Goal: Task Accomplishment & Management: Use online tool/utility

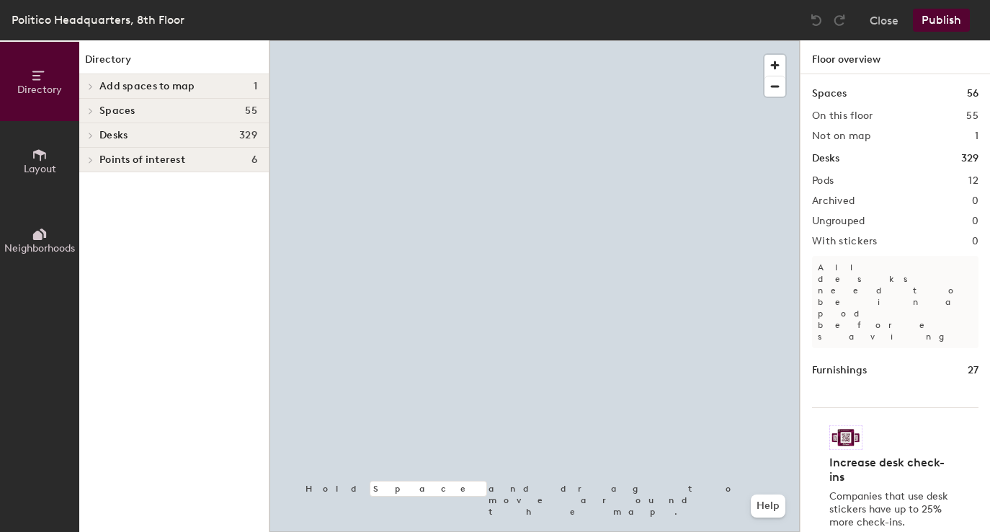
click at [92, 109] on icon at bounding box center [91, 110] width 6 height 7
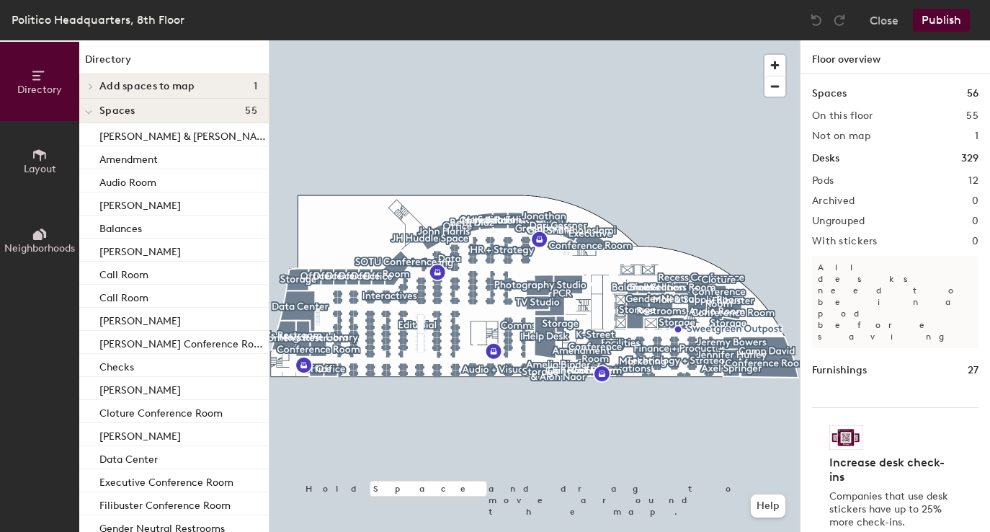
click at [38, 168] on span "Layout" at bounding box center [40, 169] width 32 height 12
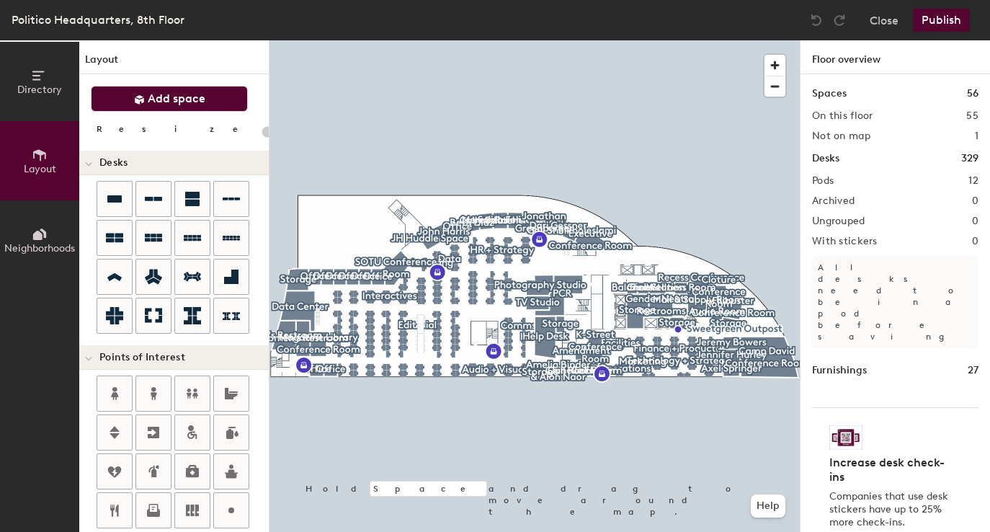
click at [146, 103] on button "Add space" at bounding box center [169, 99] width 157 height 26
click at [775, 63] on span "button" at bounding box center [775, 65] width 21 height 21
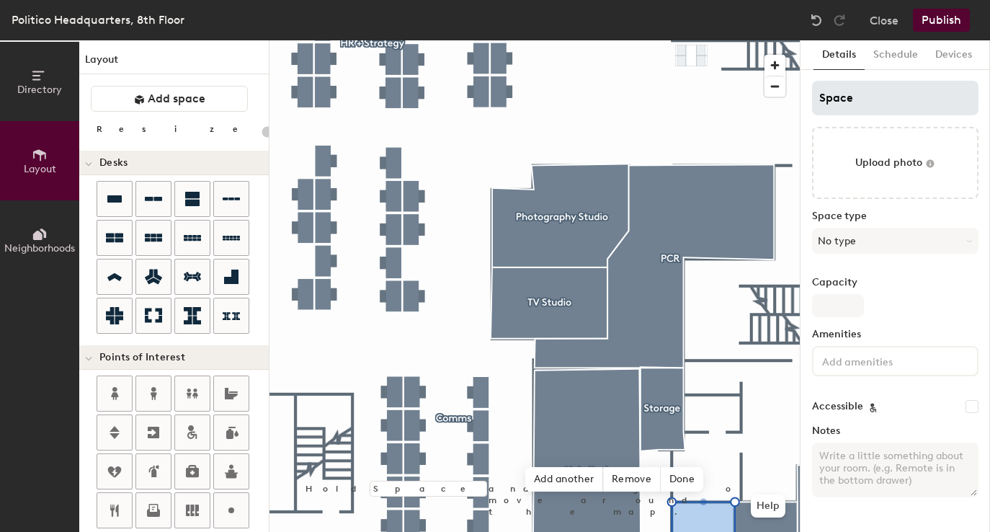
type input "20"
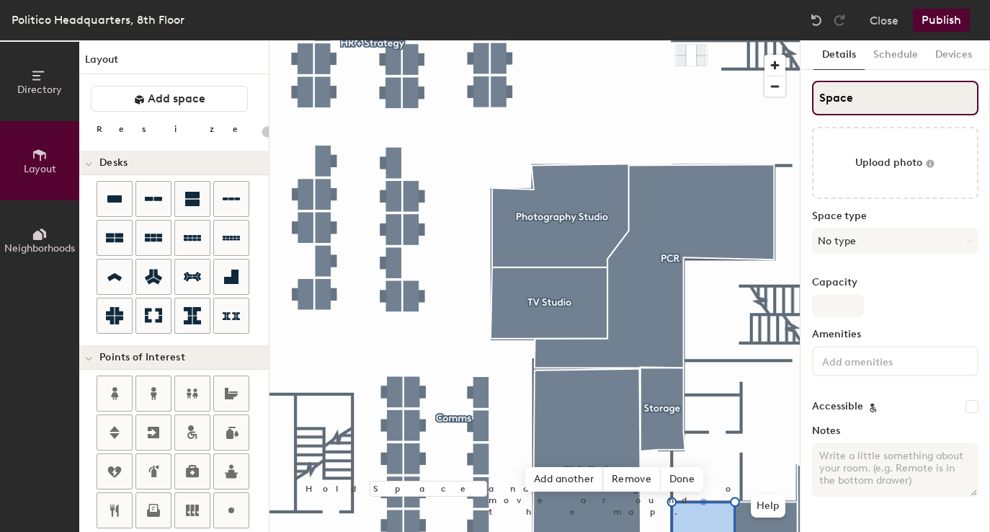
click at [849, 97] on input "Space" at bounding box center [895, 98] width 166 height 35
click at [862, 99] on input "Space" at bounding box center [895, 98] width 166 height 35
type input "Cac"
type input "20"
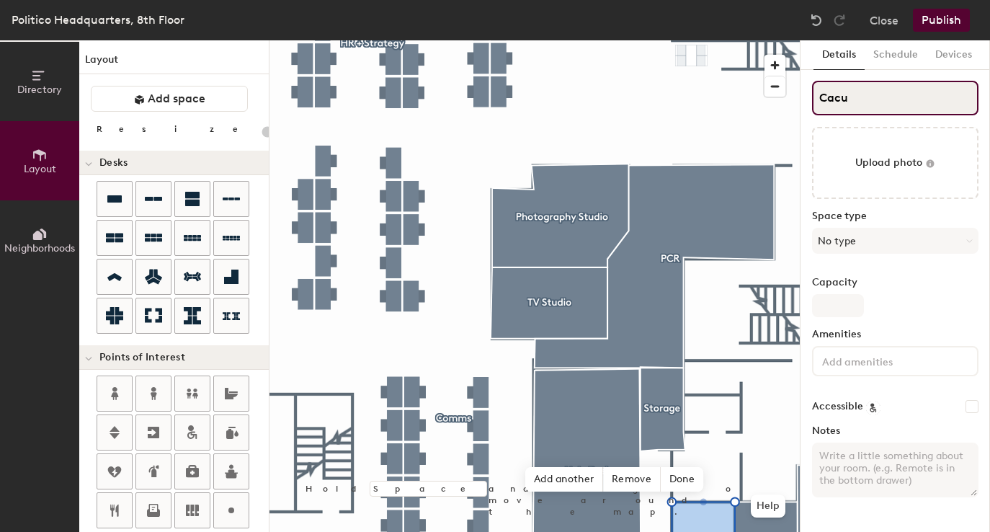
type input "Cacuc"
type input "20"
type input "Cacu"
type input "20"
type input "Cac"
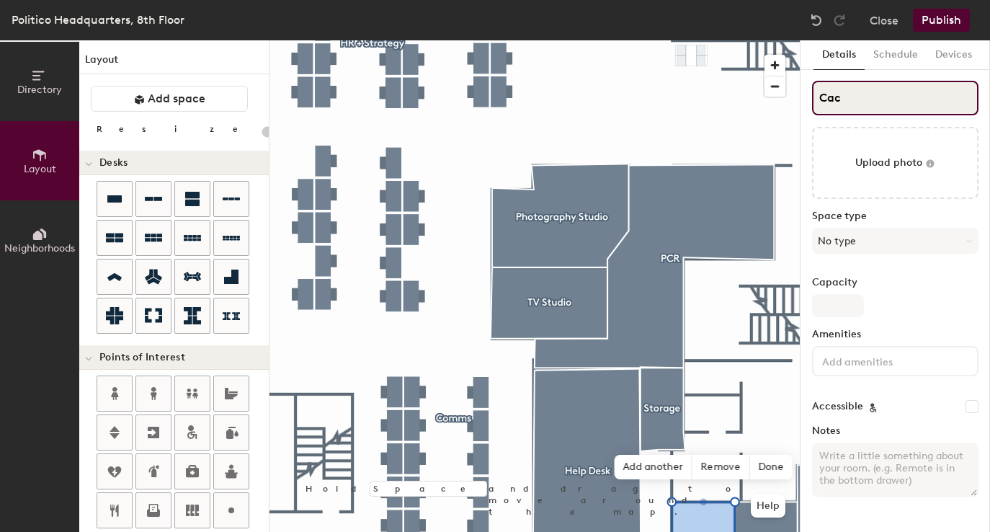
type input "20"
type input "Ca"
type input "20"
type input "Cauc"
type input "20"
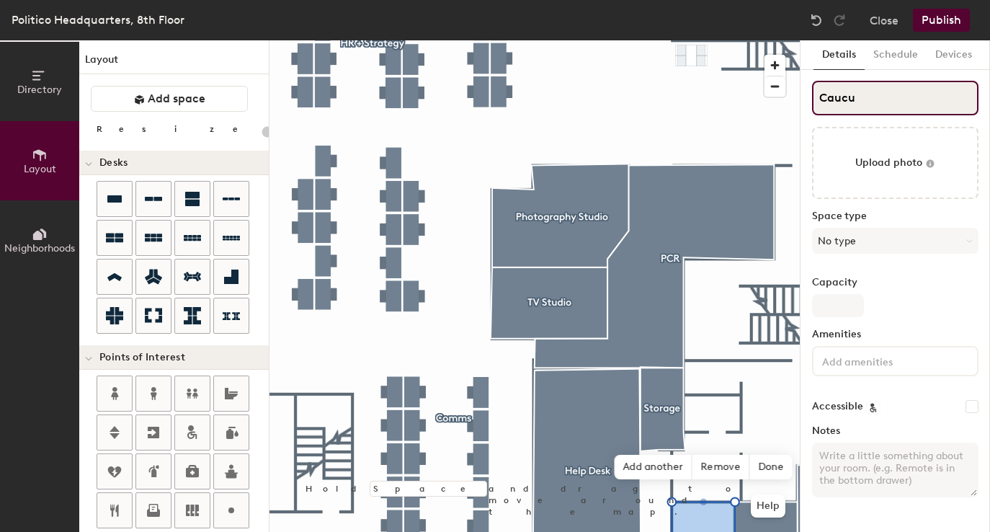
type input "Caucus"
type input "20"
type input "Caucus"
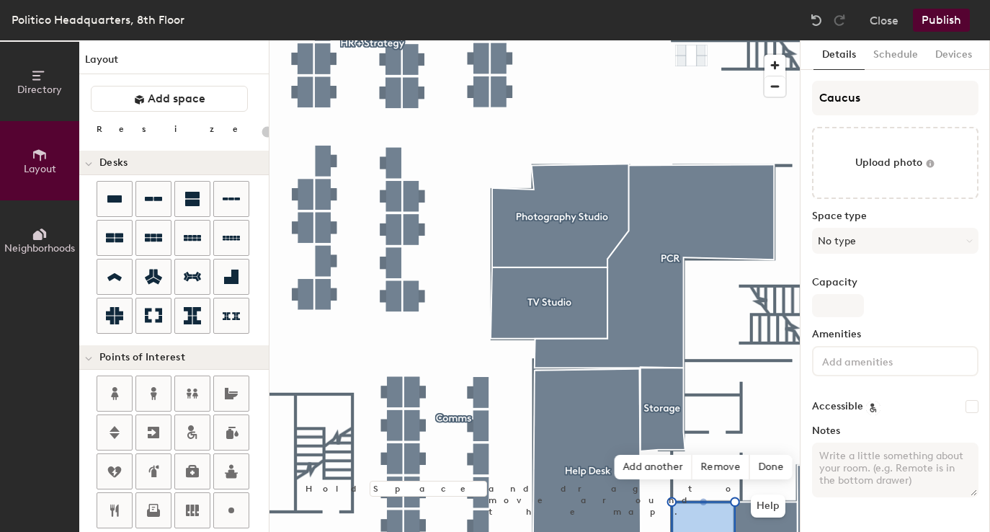
click at [941, 19] on button "Publish" at bounding box center [941, 20] width 57 height 23
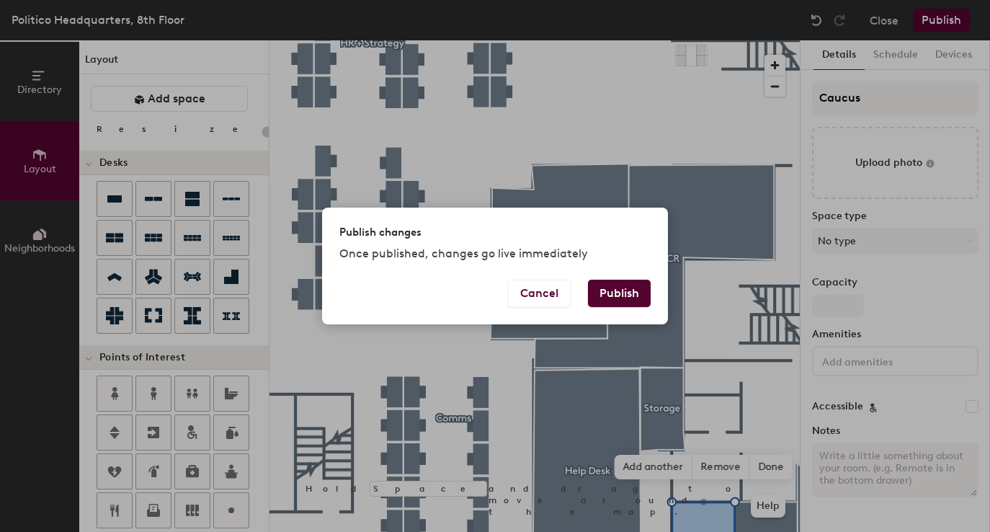
click at [623, 292] on button "Publish" at bounding box center [619, 293] width 63 height 27
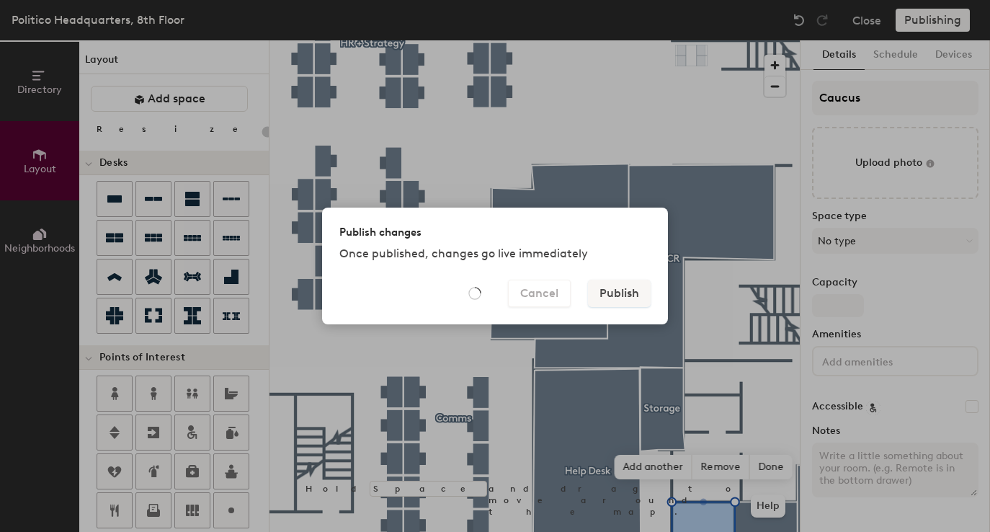
type input "20"
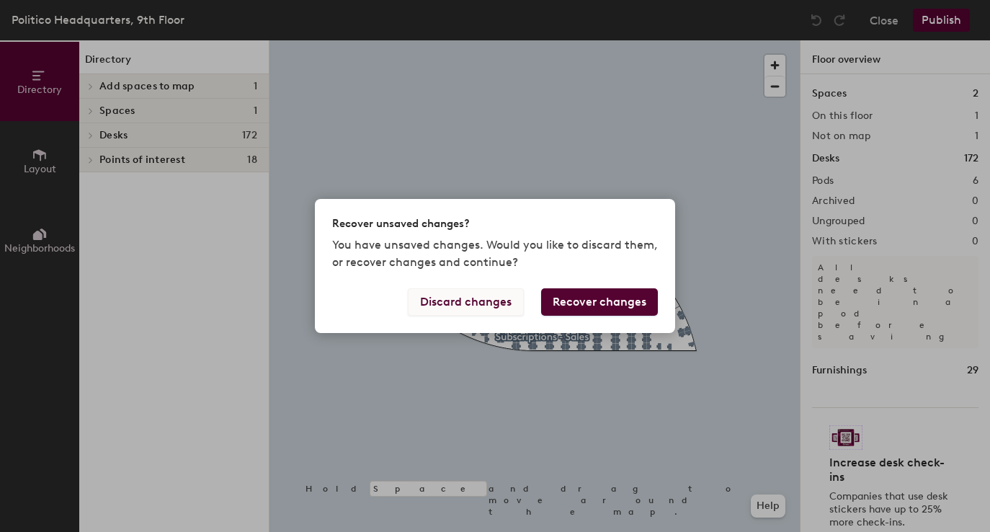
click at [510, 303] on button "Discard changes" at bounding box center [466, 301] width 116 height 27
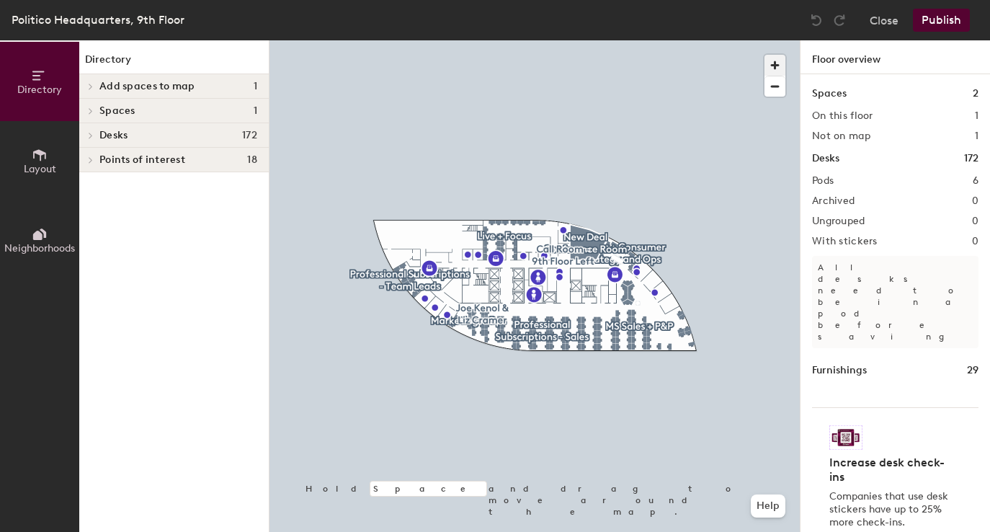
click at [776, 67] on span "button" at bounding box center [775, 65] width 21 height 21
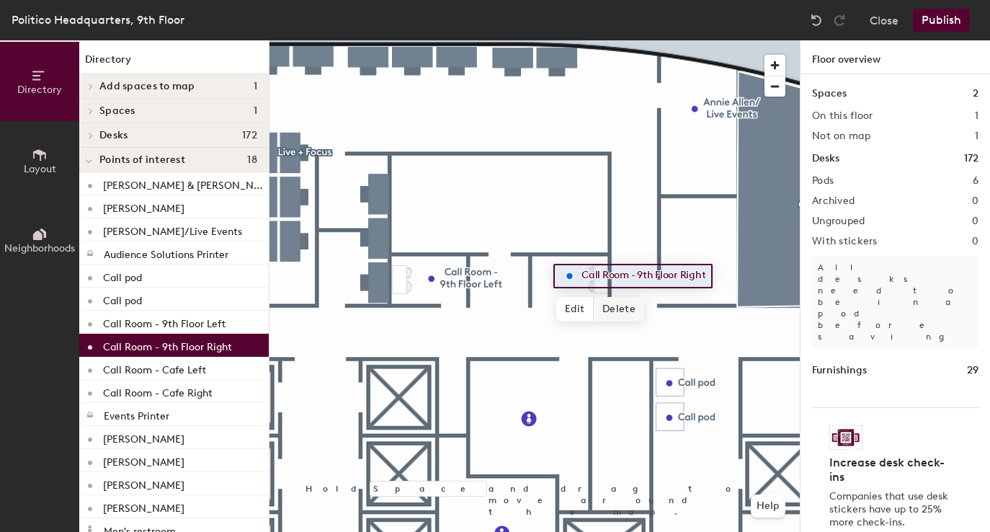
click at [617, 309] on span "Delete" at bounding box center [619, 309] width 50 height 24
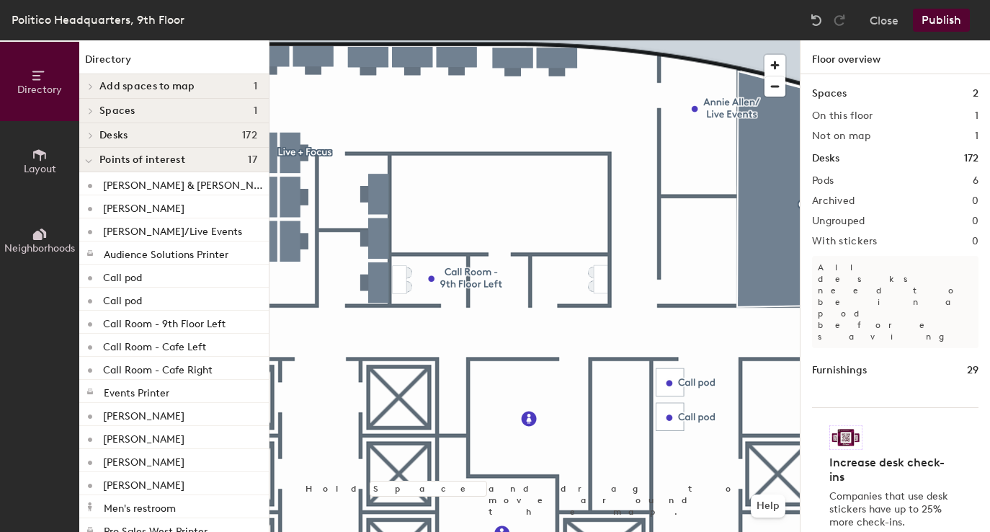
click at [36, 168] on span "Layout" at bounding box center [40, 169] width 32 height 12
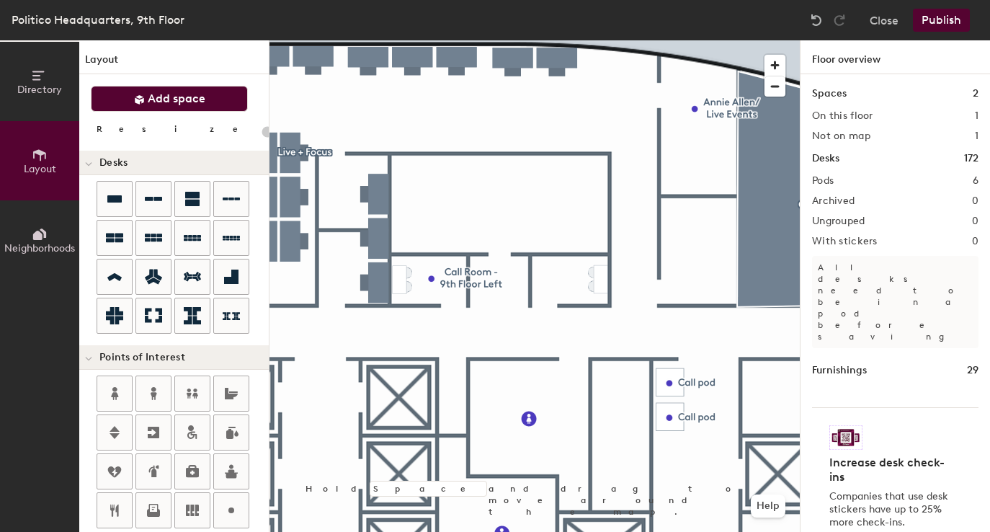
drag, startPoint x: 155, startPoint y: 88, endPoint x: 162, endPoint y: 92, distance: 8.1
click at [155, 88] on button "Add space" at bounding box center [169, 99] width 157 height 26
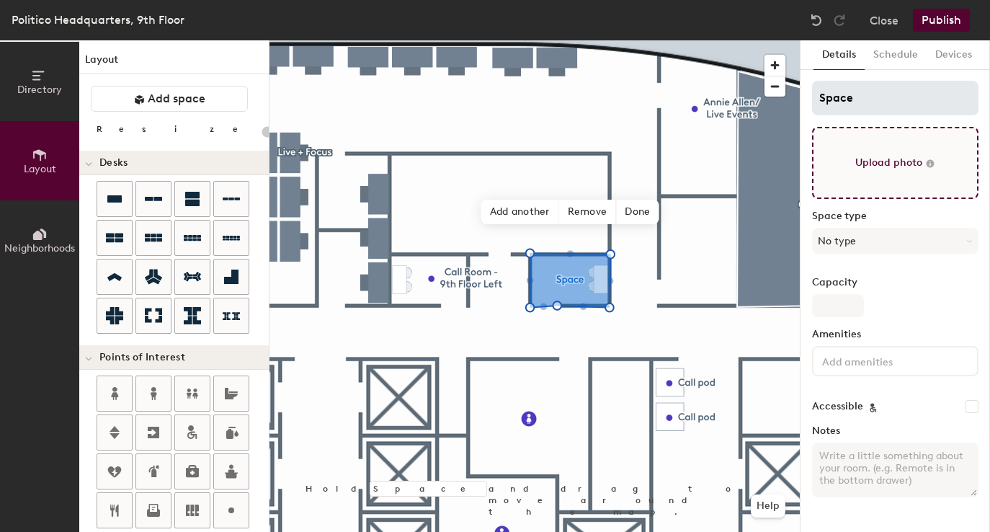
type input "20"
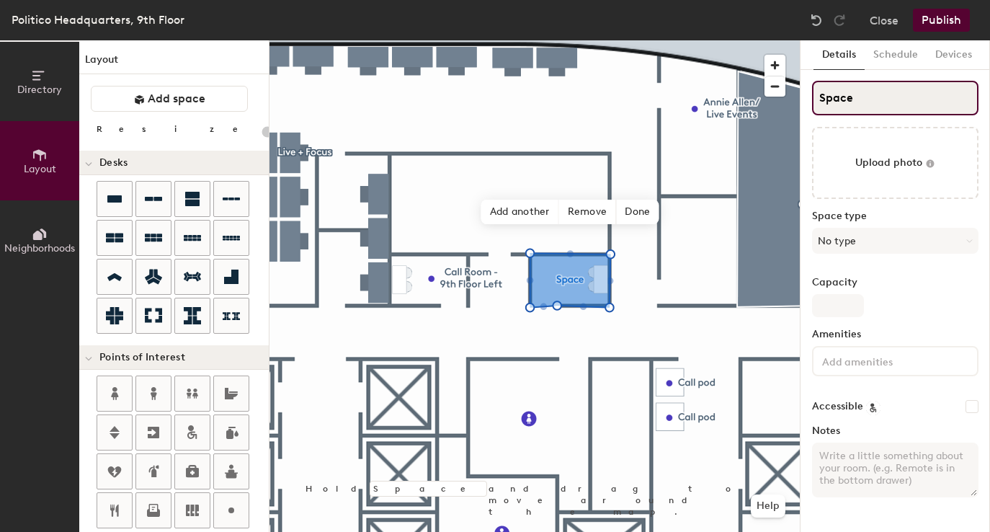
click at [857, 104] on input "Space" at bounding box center [895, 98] width 166 height 35
type input "C"
type input "20"
type input "Ca"
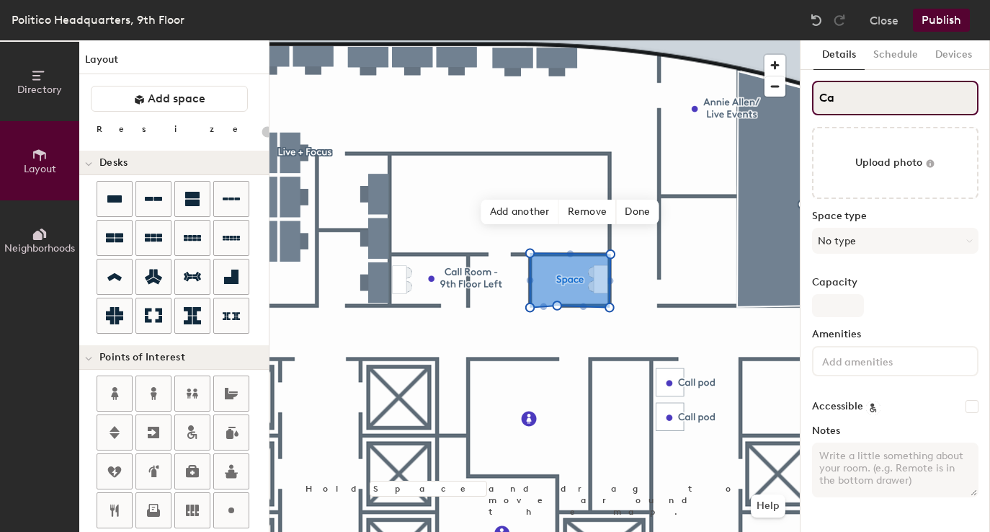
type input "20"
type input "Call"
type input "20"
type input "Call"
type input "20"
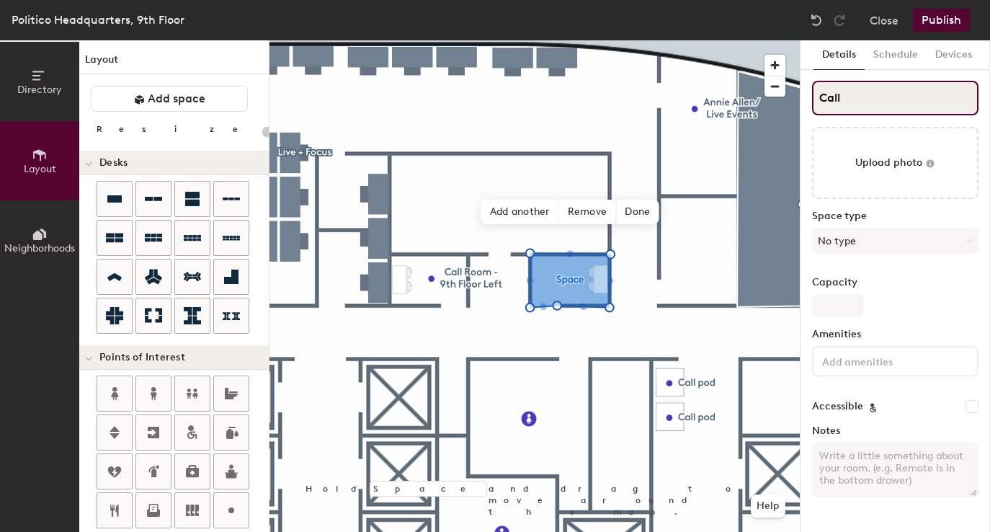
type input "Call R"
type input "20"
type input "Call Roo"
type input "20"
type input "Call Room"
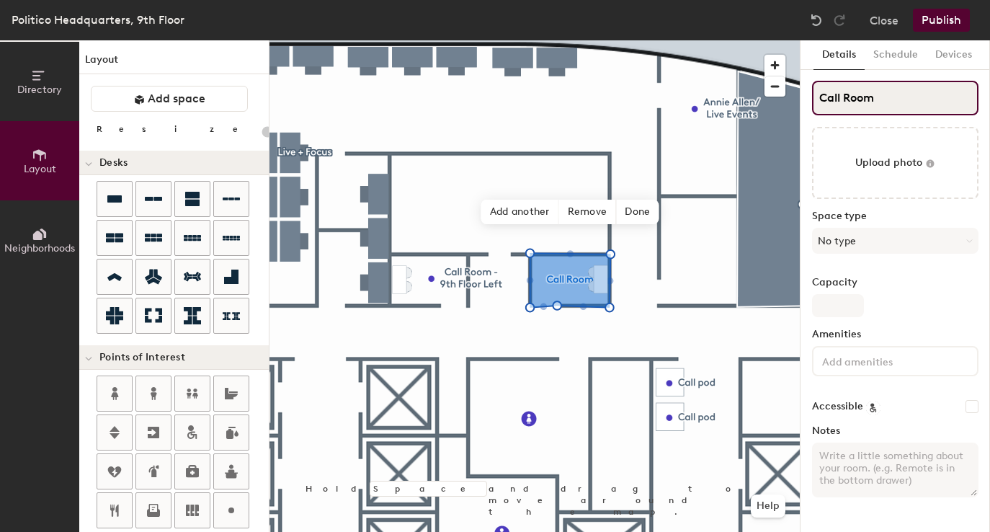
type input "20"
type input "Call Room -"
type input "20"
type input "Call Room - 9th"
type input "20"
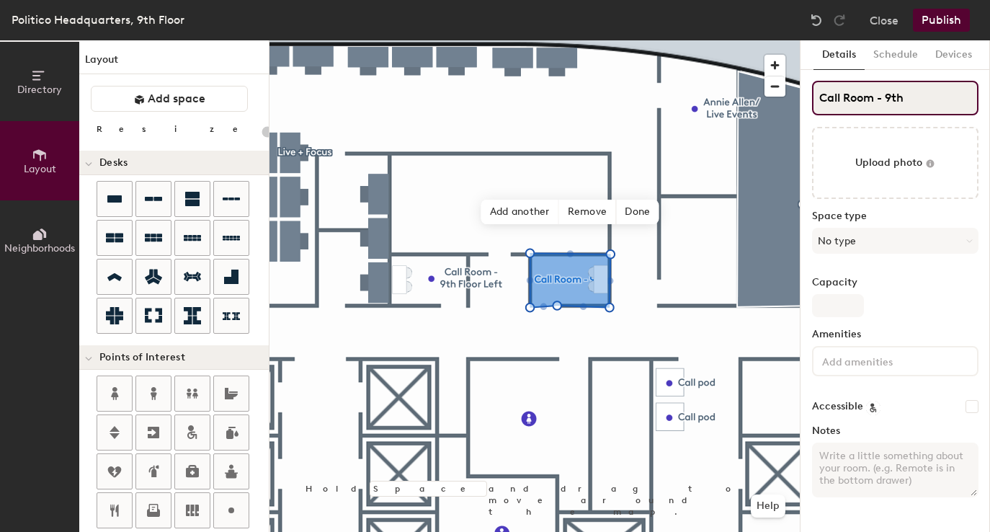
type input "Call Room - 9th"
type input "20"
type input "Call Room - 9th Floo"
type input "20"
type input "Call Room - 9th Floor"
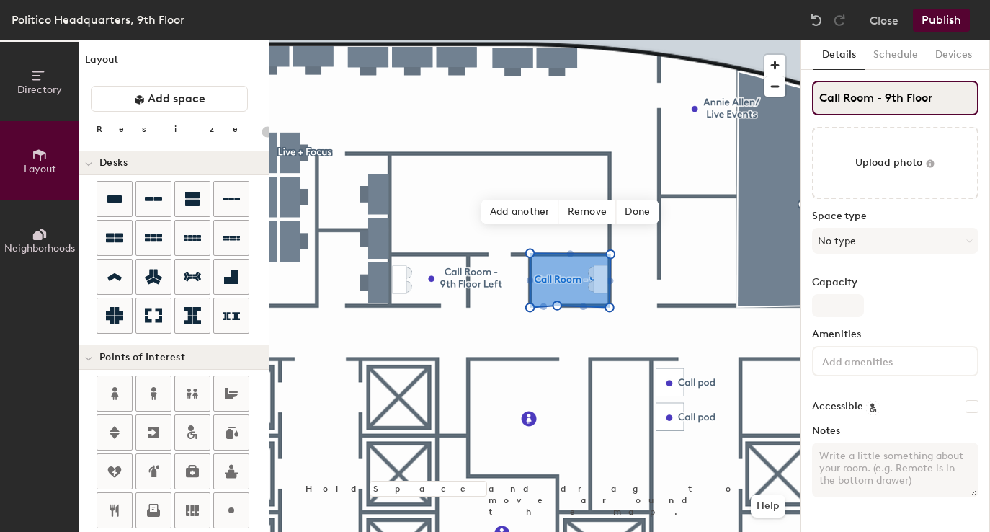
type input "20"
type input "Call Room - 9th Floor R"
type input "20"
type input "Call Room - 9th Floor Right"
type input "20"
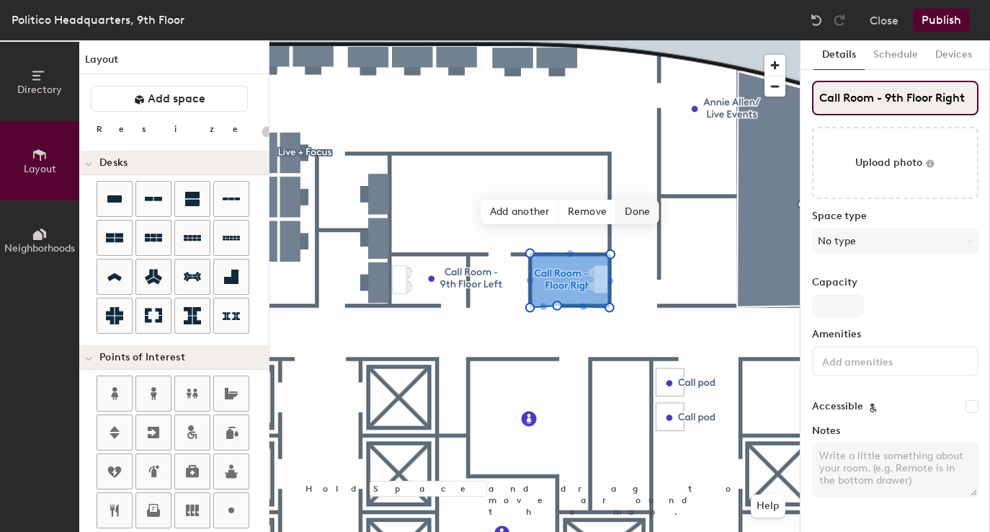
type input "Call Room - 9th Floor Right"
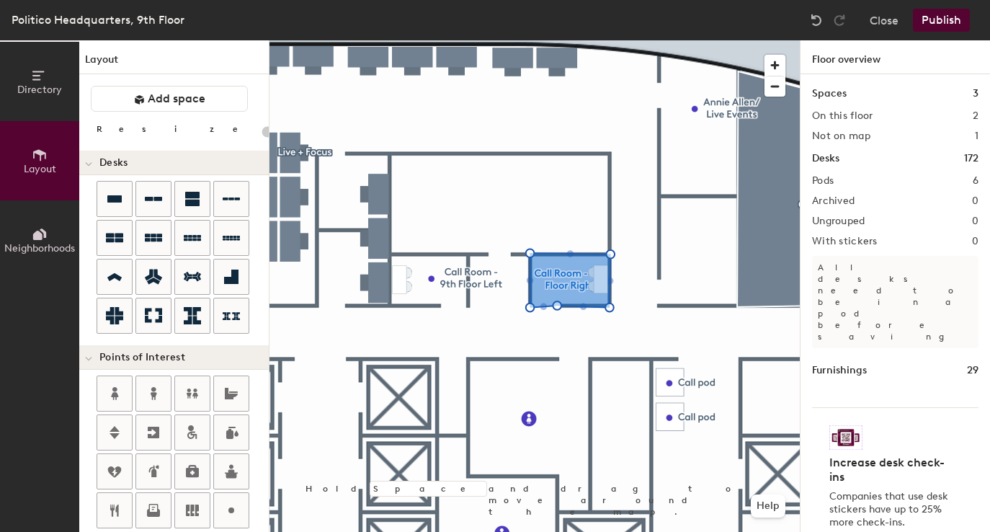
click at [471, 40] on div at bounding box center [534, 40] width 530 height 0
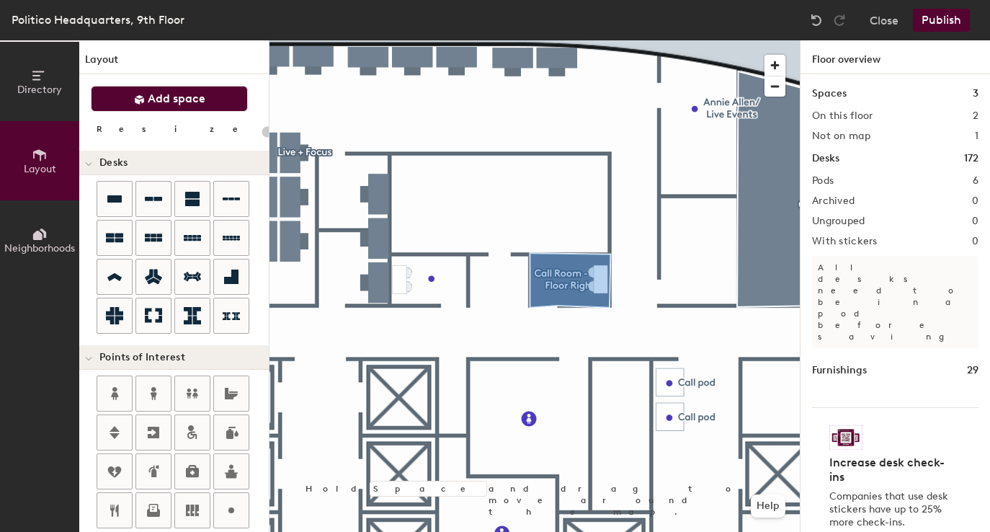
click at [194, 103] on span "Add space" at bounding box center [177, 99] width 58 height 14
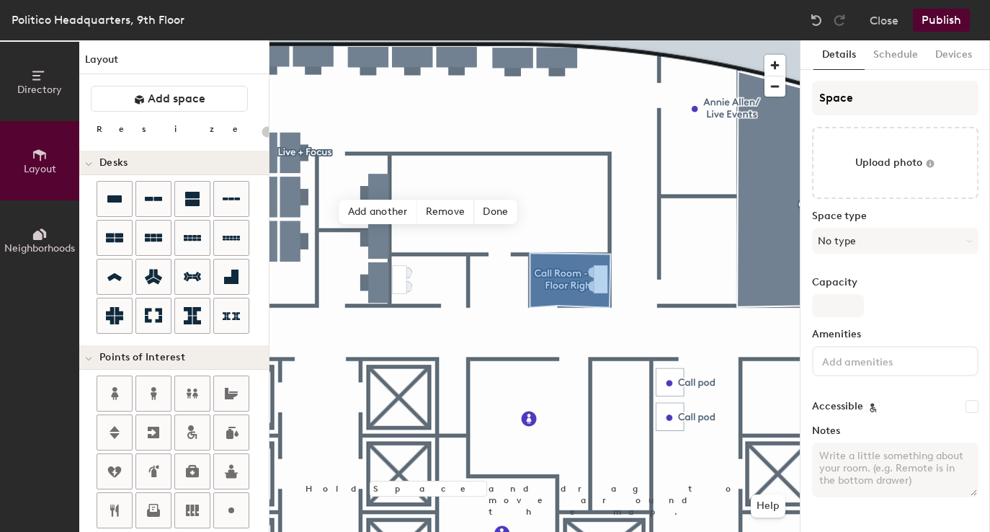
type input "20"
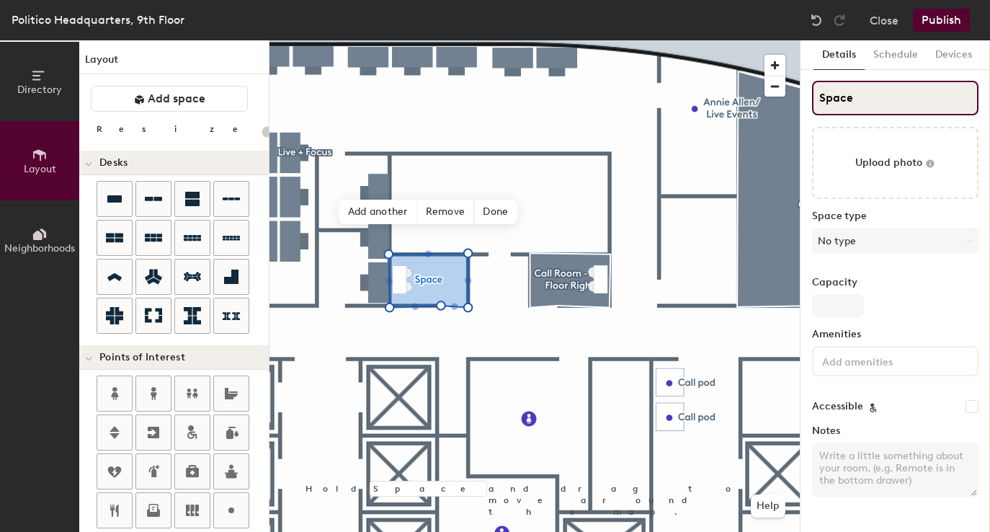
click at [884, 94] on input "Space" at bounding box center [895, 98] width 166 height 35
type input "9"
type input "20"
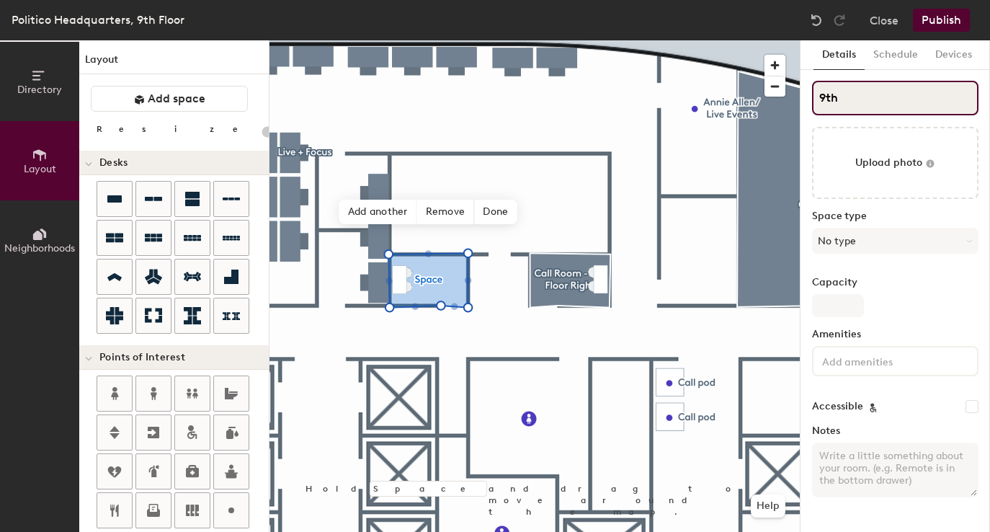
type input "9th"
type input "20"
type input "9th"
type input "20"
type input "9"
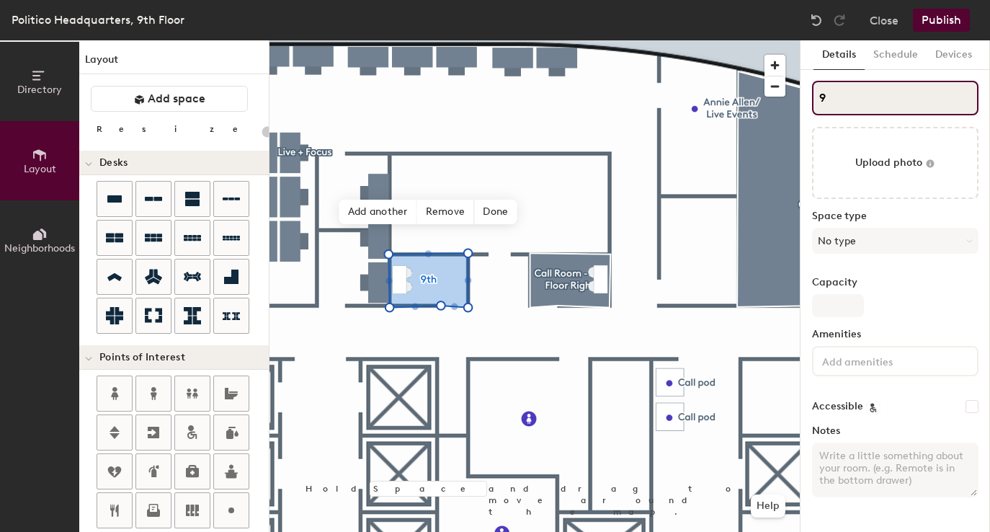
type input "20"
type input "9"
type input "20"
click at [885, 94] on input "9" at bounding box center [895, 98] width 166 height 35
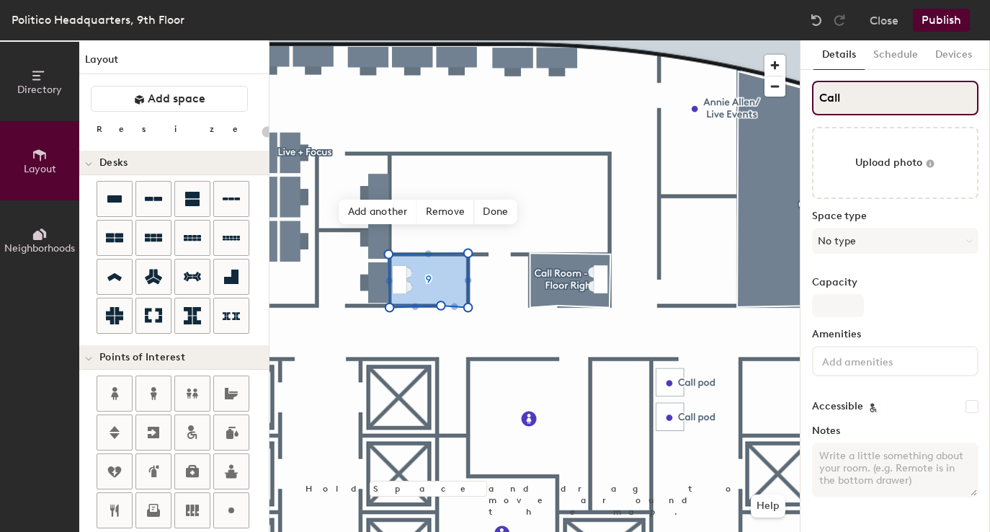
type input "Call"
type input "20"
type input "Call R"
type input "20"
type input "Call Roo"
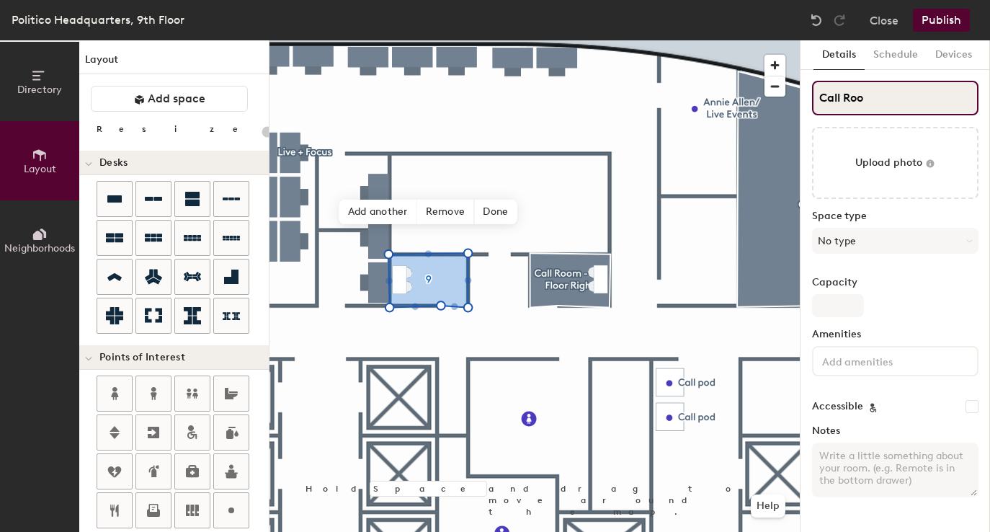
type input "20"
type input "Call Room"
type input "20"
type input "Call Room -"
type input "20"
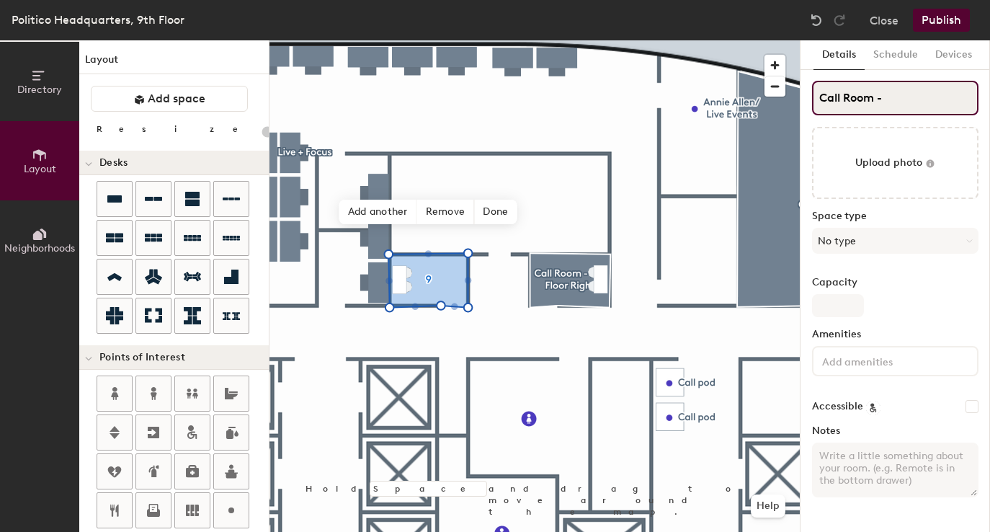
type input "Call Room -"
type input "20"
type input "Call Room - 9th"
type input "20"
type input "Call Room - 9th Fl"
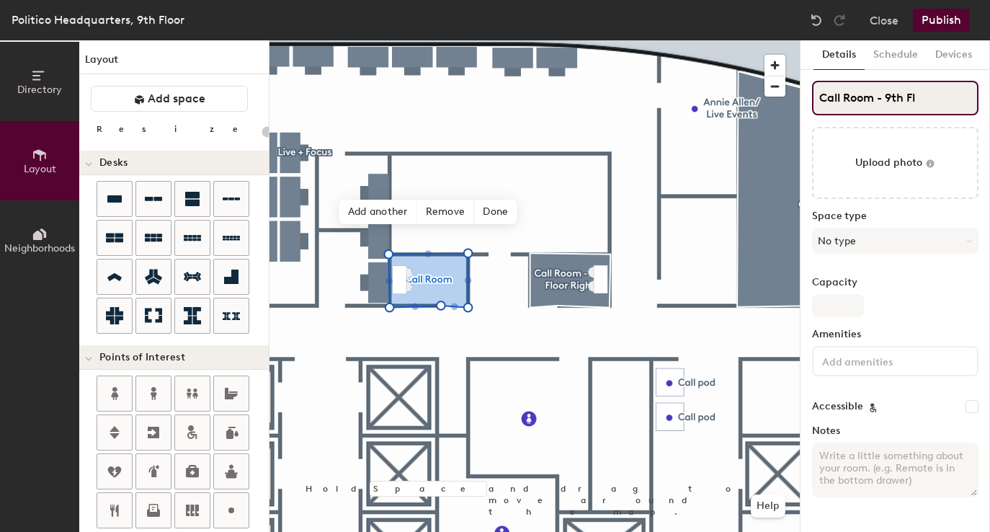
type input "20"
type input "Call Room - 9th Floor"
type input "20"
type input "Call Room - 9th Floor"
type input "20"
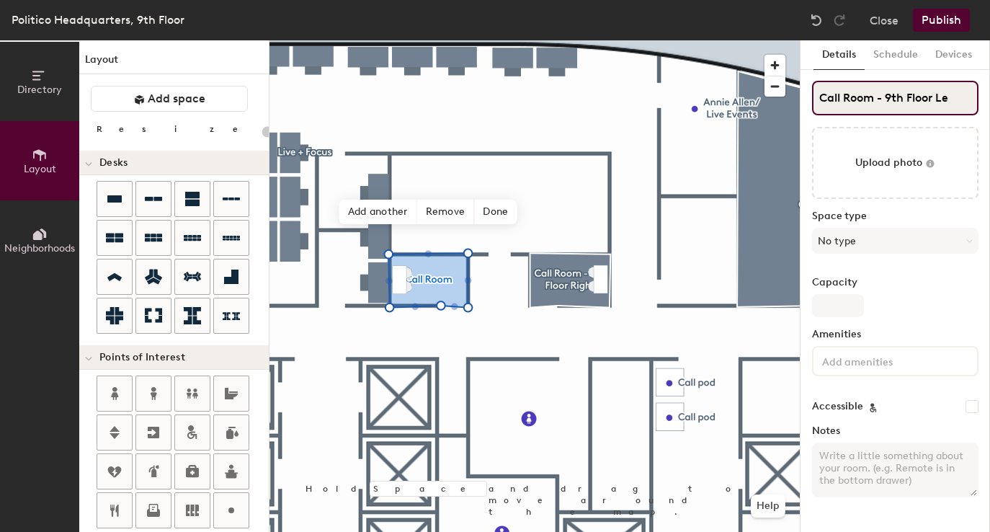
type input "Call Room - 9th Floor Lef"
type input "20"
type input "Call Room - 9th Floor Left"
type input "20"
type input "Call Room - 9th Floor Left"
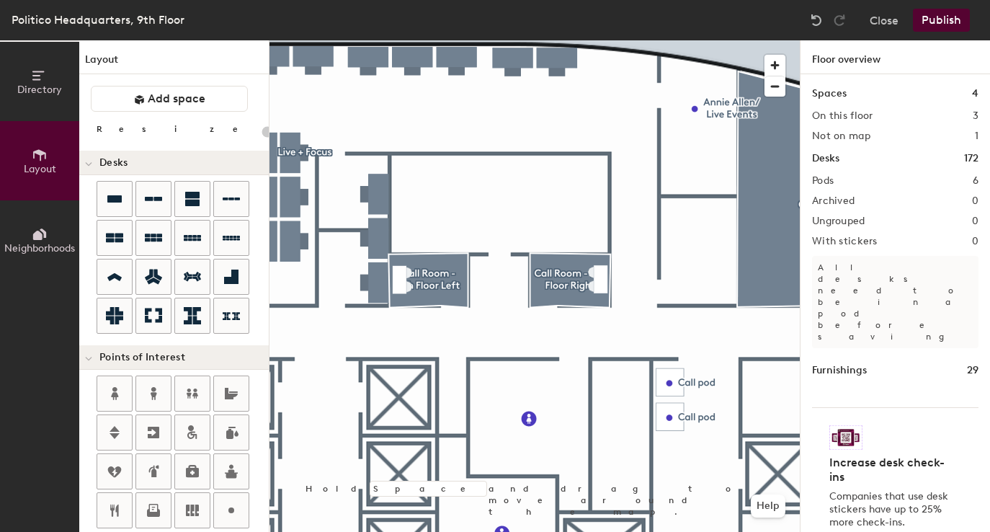
click at [605, 40] on div at bounding box center [534, 40] width 530 height 0
click at [596, 40] on div at bounding box center [534, 40] width 530 height 0
click at [559, 40] on div at bounding box center [534, 40] width 530 height 0
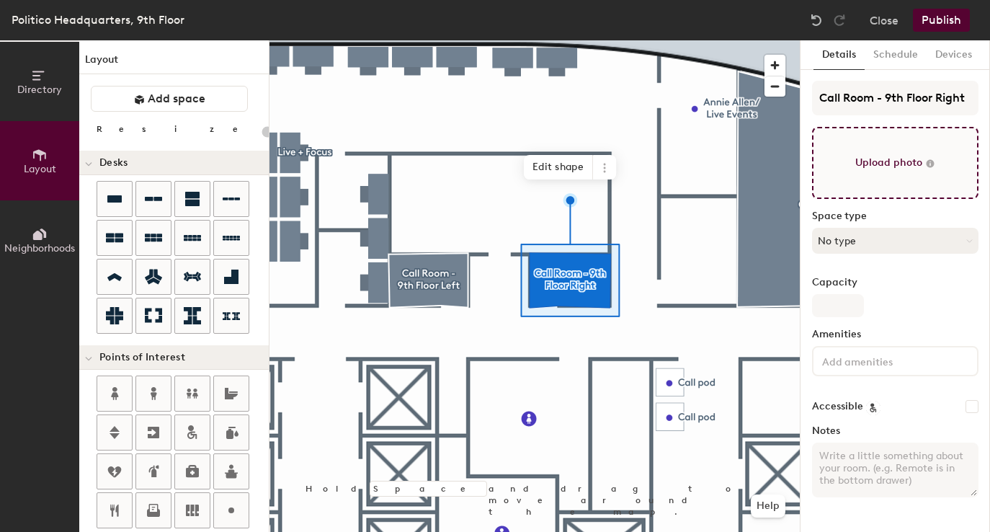
type input "20"
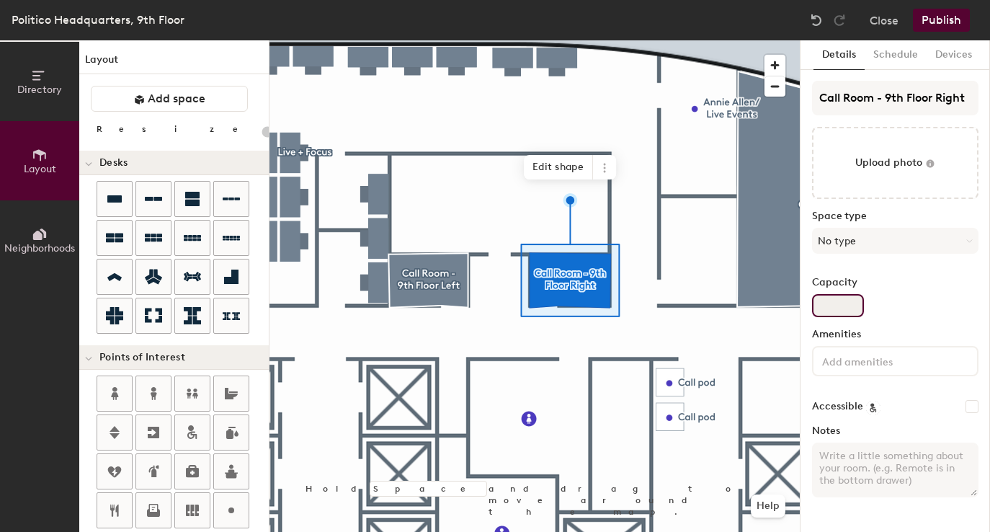
click at [842, 300] on input "Capacity" at bounding box center [838, 305] width 52 height 23
type input "2"
type input "20"
type input "2"
click at [860, 245] on button "No type" at bounding box center [895, 241] width 166 height 26
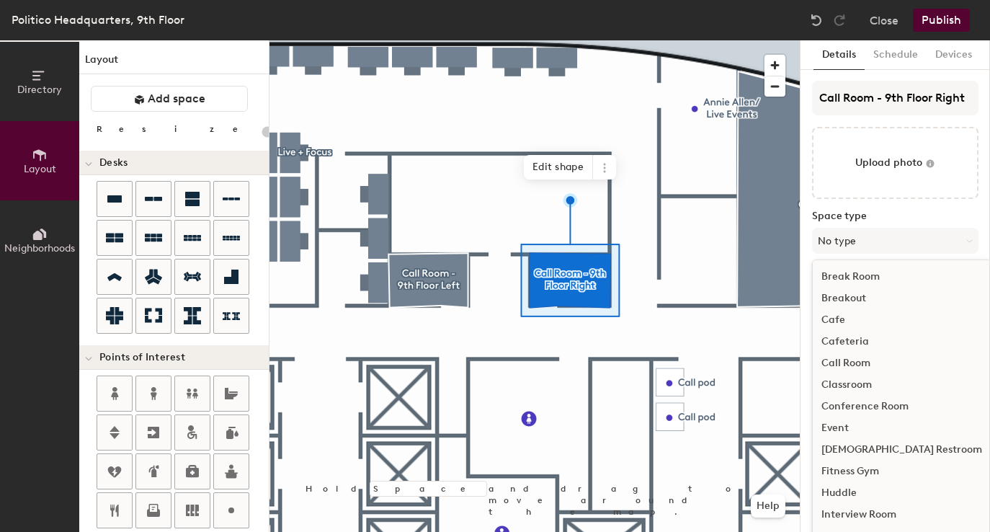
click at [852, 358] on div "Call Room" at bounding box center [902, 363] width 178 height 22
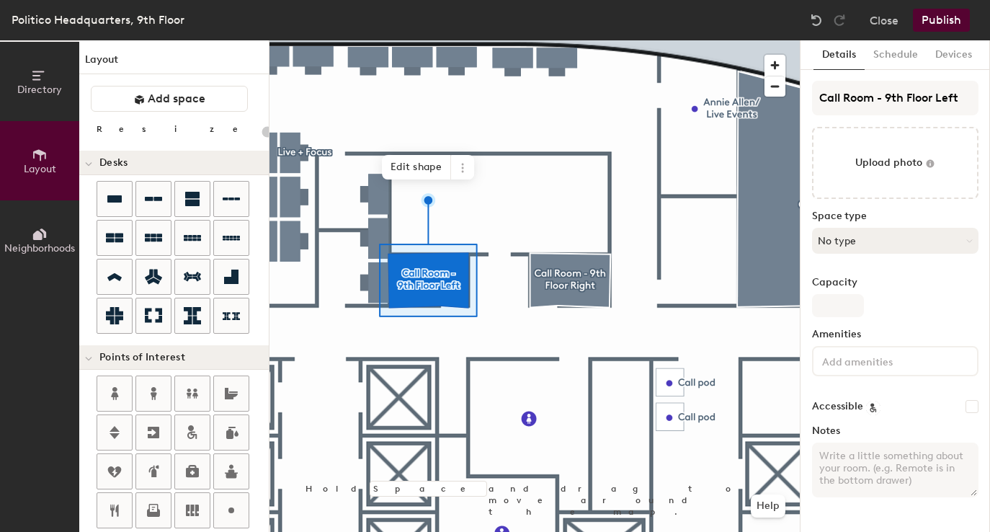
click at [873, 241] on button "No type" at bounding box center [895, 241] width 166 height 26
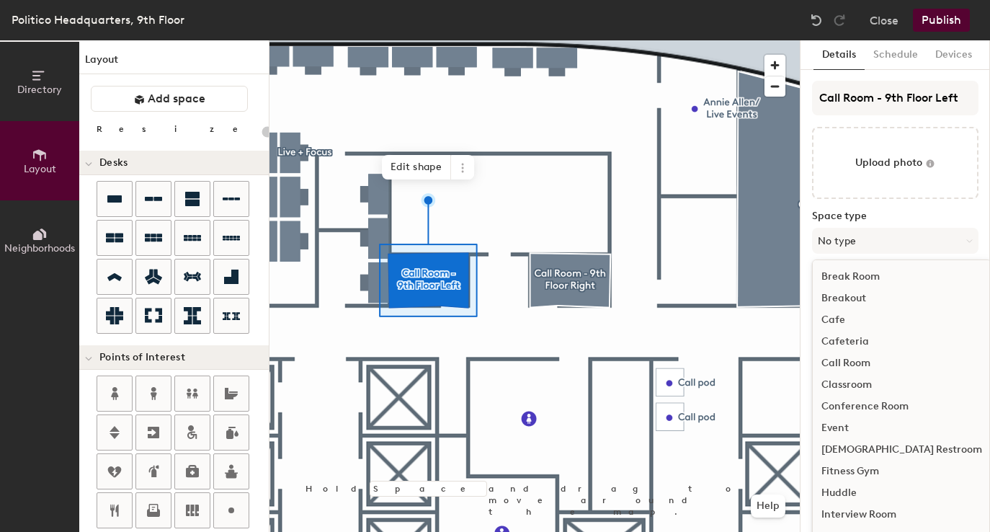
click at [878, 366] on div "Call Room" at bounding box center [902, 363] width 178 height 22
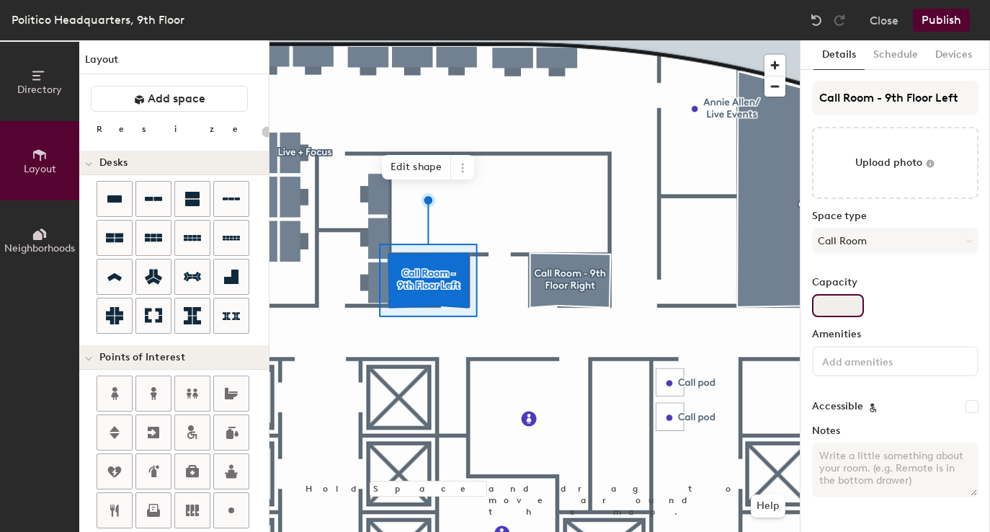
click at [846, 308] on input "Capacity" at bounding box center [838, 305] width 52 height 23
type input "20"
type input "2"
type input "20"
type input "2"
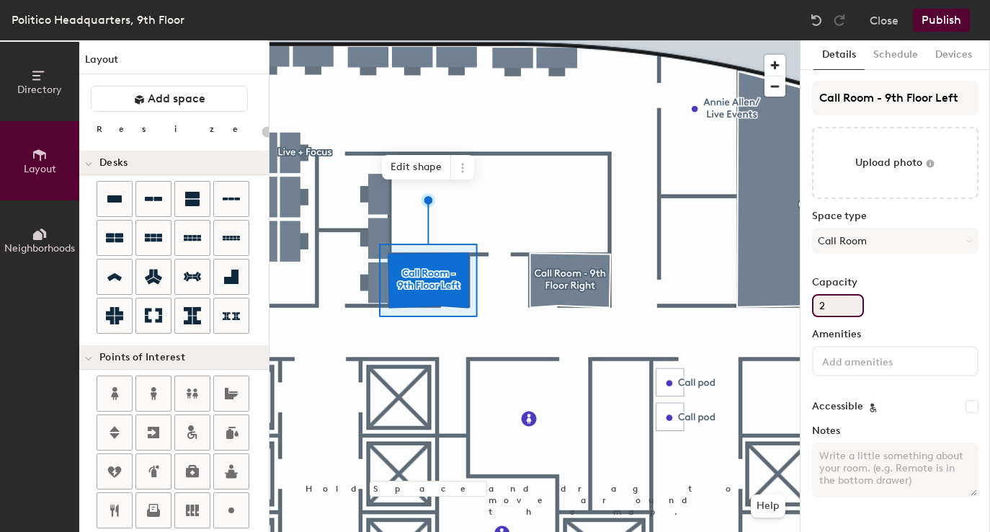
click at [906, 297] on div "Capacity 2" at bounding box center [895, 297] width 166 height 40
click at [607, 40] on div at bounding box center [534, 40] width 530 height 0
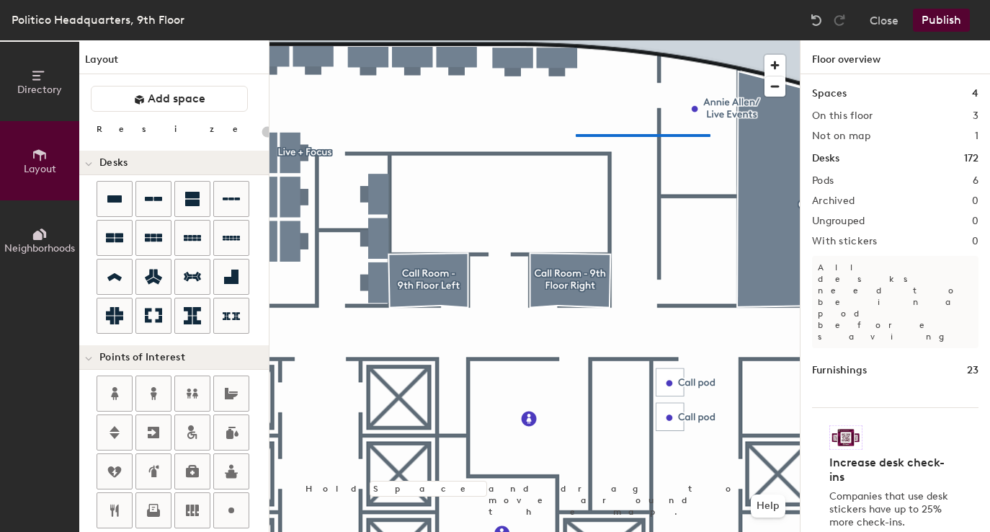
click at [708, 40] on div at bounding box center [534, 40] width 530 height 0
click at [486, 40] on div at bounding box center [534, 40] width 530 height 0
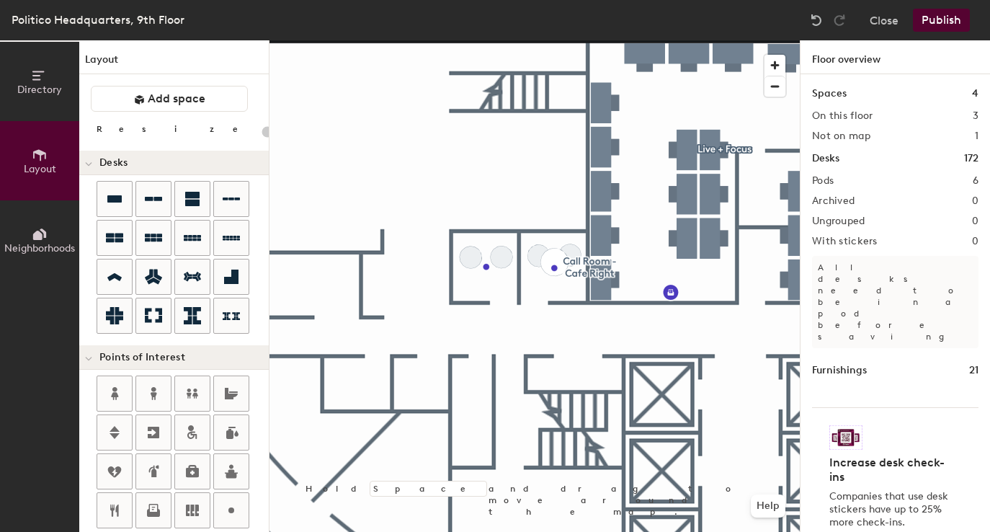
click at [499, 40] on div at bounding box center [534, 40] width 530 height 0
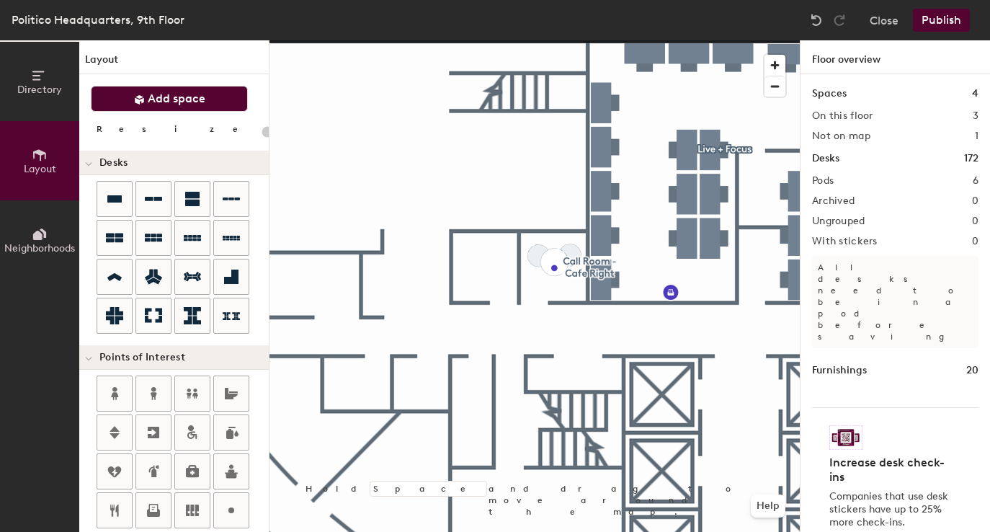
click at [151, 106] on button "Add space" at bounding box center [169, 99] width 157 height 26
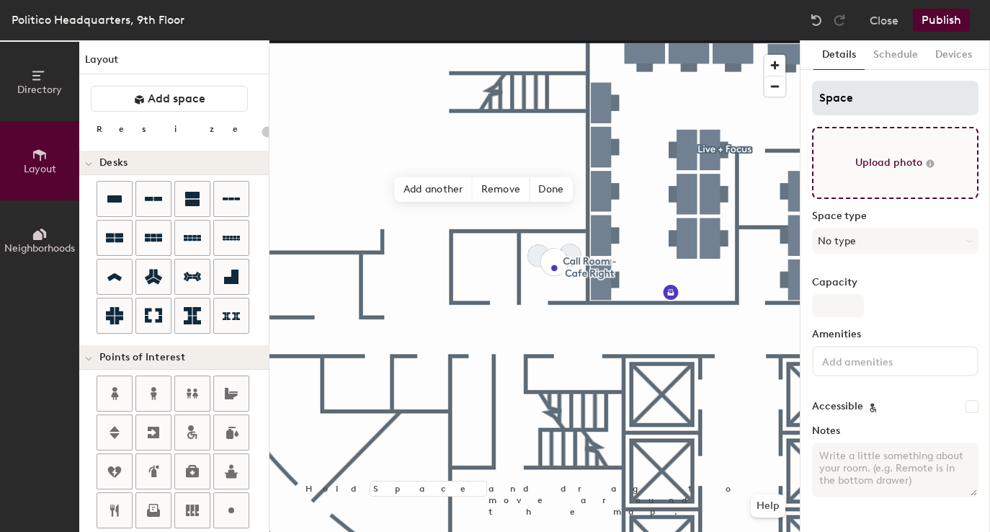
type input "20"
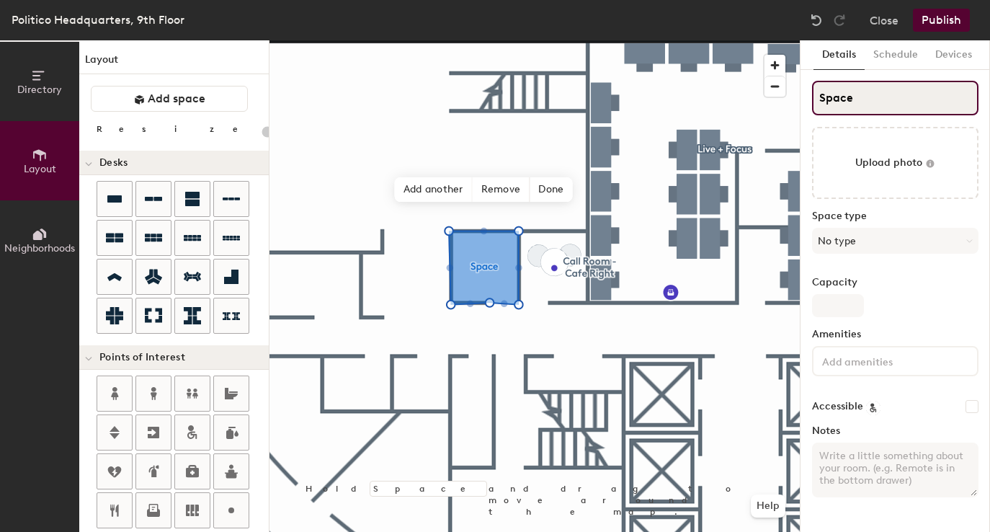
click at [876, 101] on input "Space" at bounding box center [895, 98] width 166 height 35
type input "C"
type input "20"
type input "Cafe"
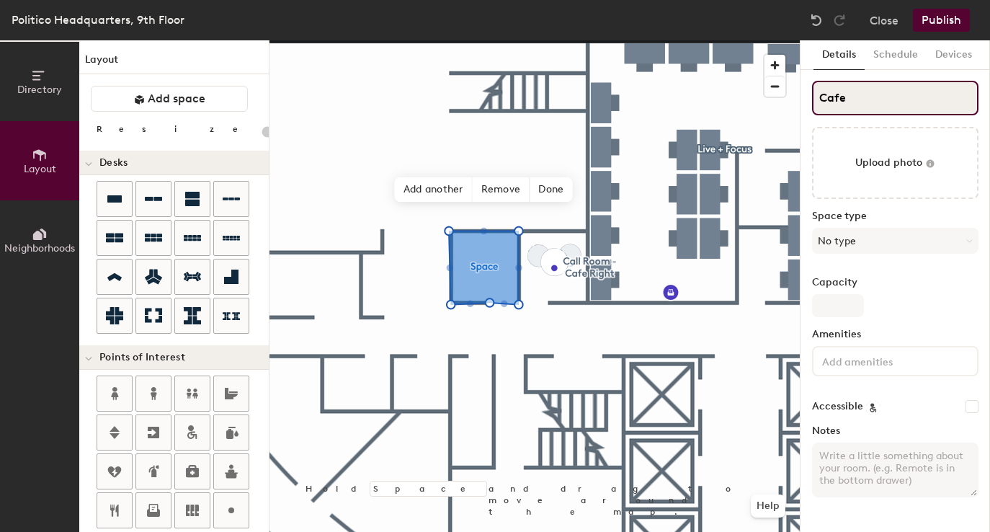
type input "20"
type input "Cafe"
type input "20"
type input "Cafe L"
type input "20"
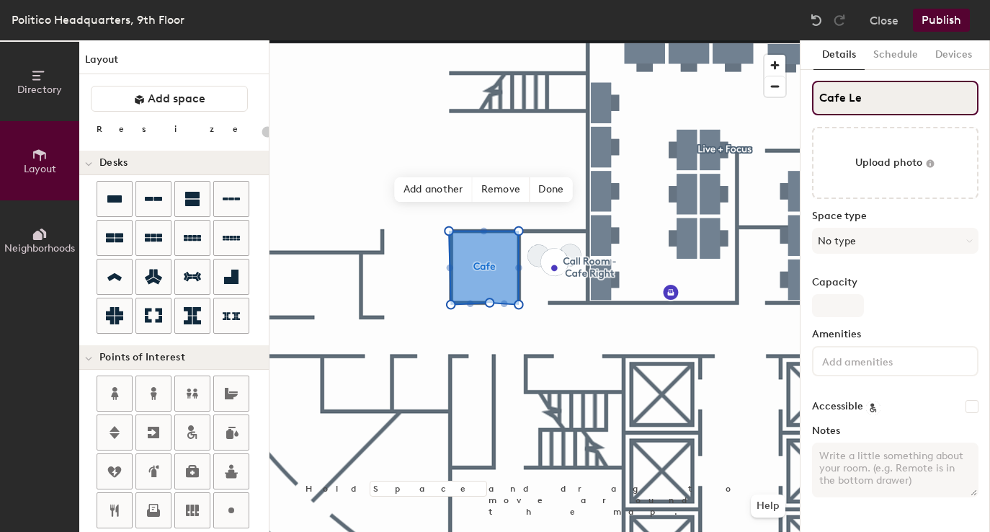
type input "Cafe Lef"
type input "20"
type input "Cafe Left"
type input "20"
type input "Cafe Left"
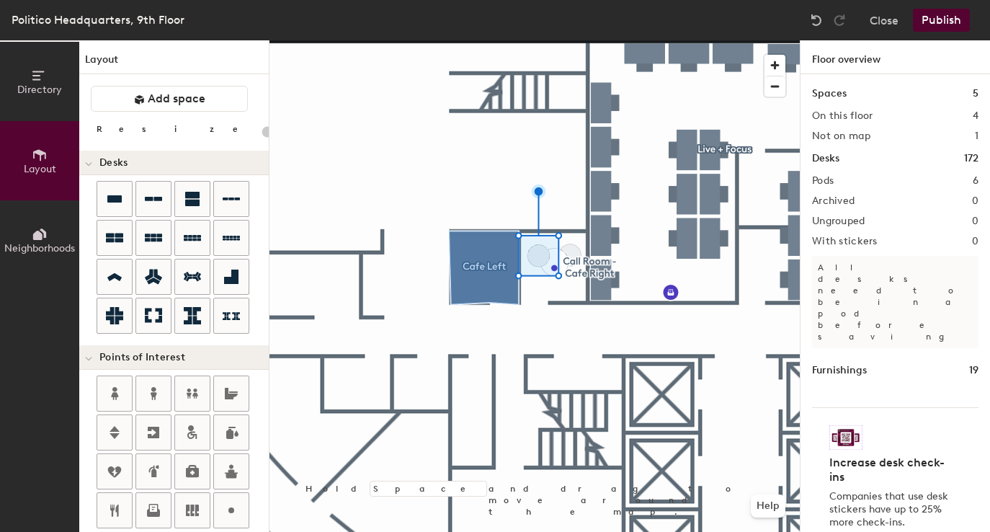
click at [553, 40] on div at bounding box center [534, 40] width 530 height 0
drag, startPoint x: 199, startPoint y: 99, endPoint x: 234, endPoint y: 119, distance: 40.7
click at [199, 99] on span "Add space" at bounding box center [177, 99] width 58 height 14
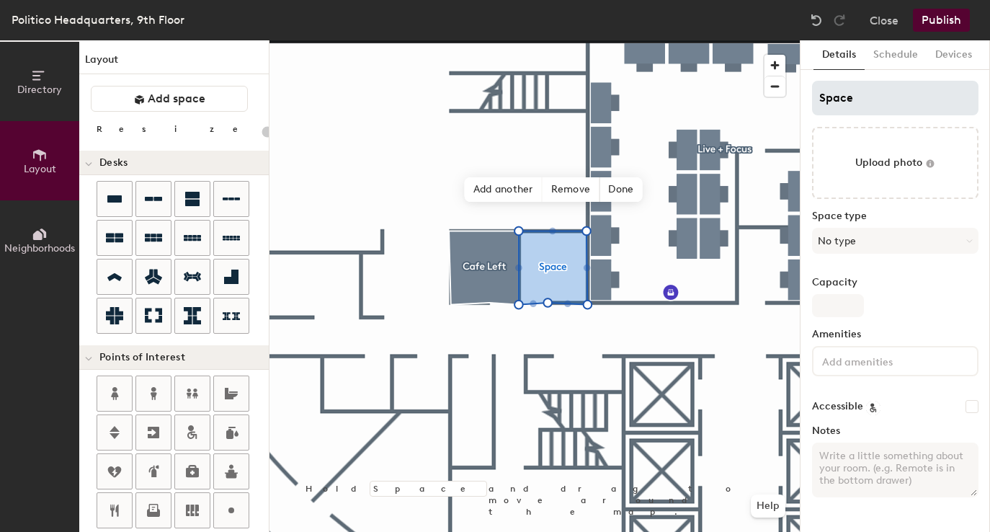
type input "20"
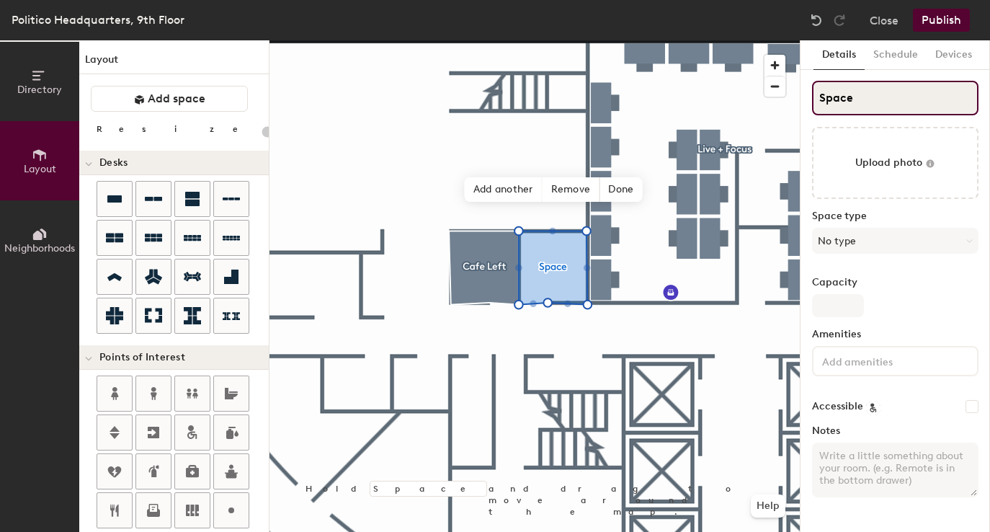
click at [878, 107] on input "Space" at bounding box center [895, 98] width 166 height 35
type input "Cafe"
type input "20"
type input "Cafe R"
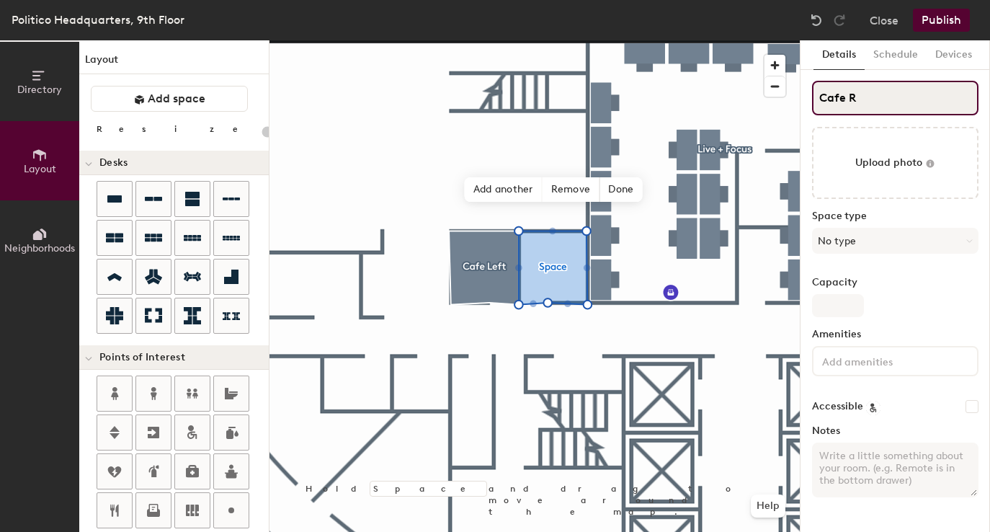
type input "20"
type input "Cafe Right"
type input "20"
type input "Cafe Right"
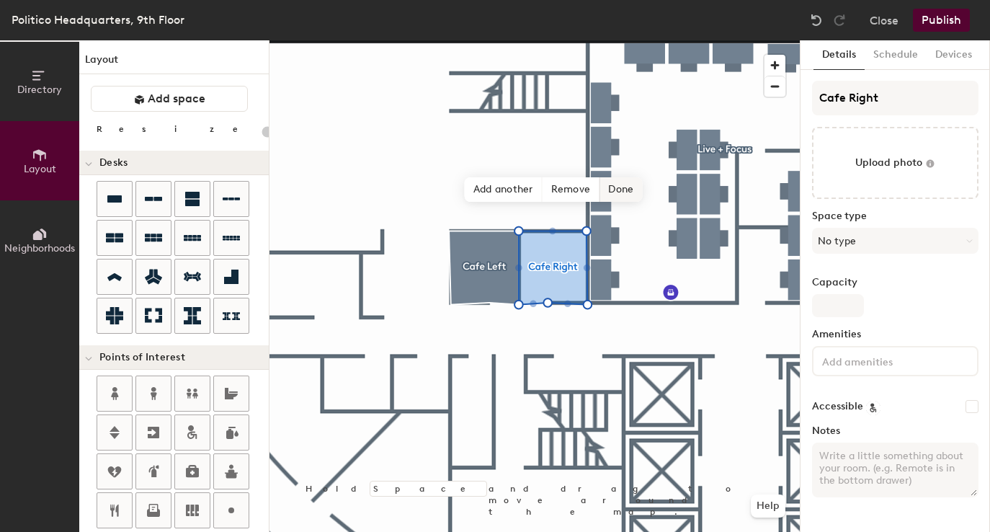
click at [618, 192] on span "Done" at bounding box center [620, 189] width 43 height 24
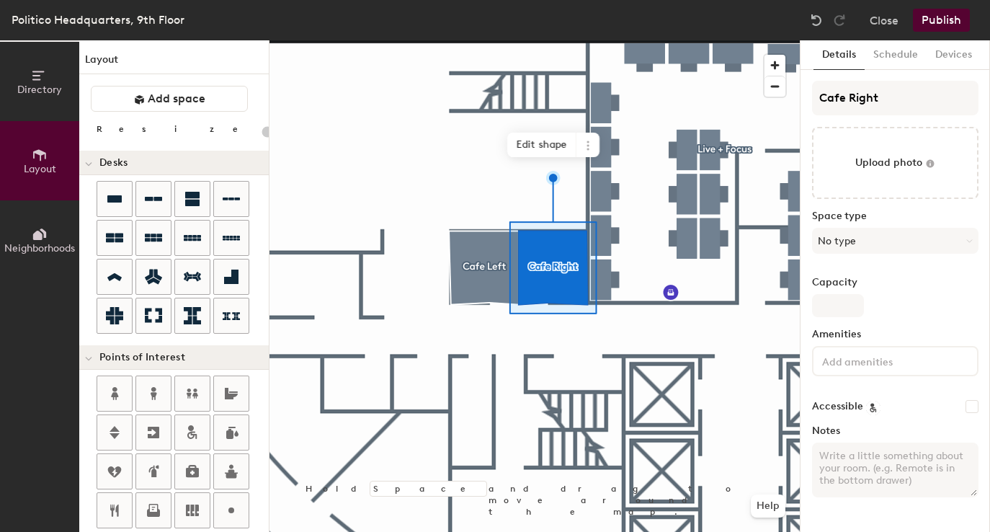
click at [486, 40] on div at bounding box center [534, 40] width 530 height 0
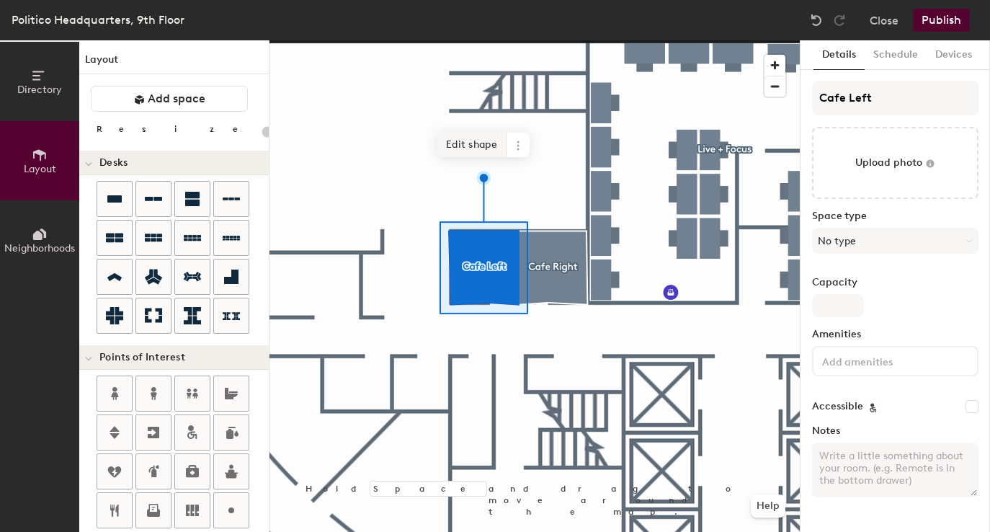
click at [465, 149] on span "Edit shape" at bounding box center [471, 145] width 69 height 24
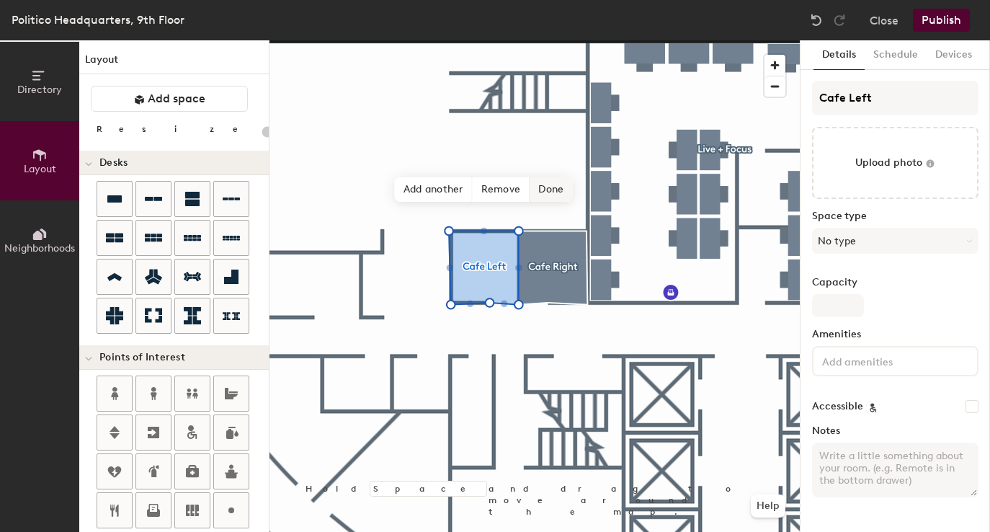
click at [551, 193] on span "Done" at bounding box center [551, 189] width 43 height 24
click at [566, 40] on div at bounding box center [534, 40] width 530 height 0
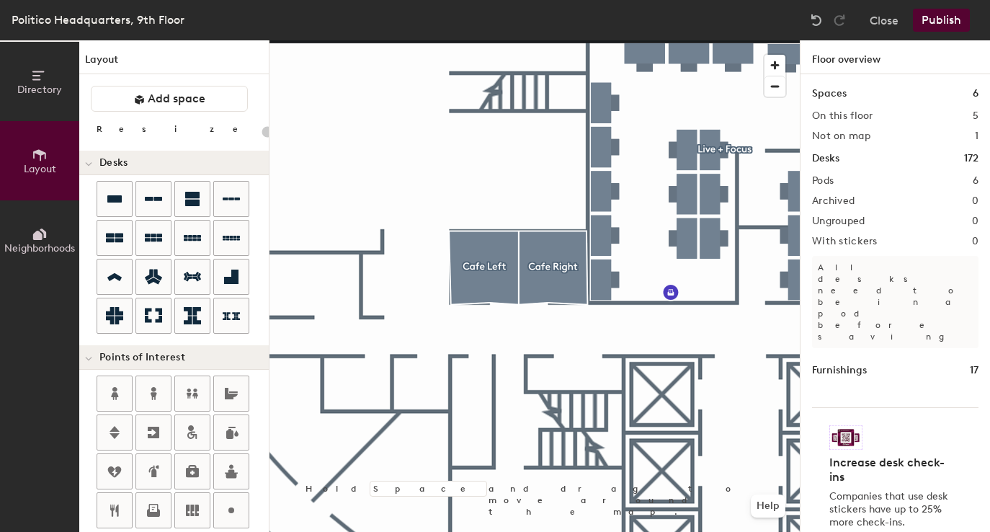
type input "20"
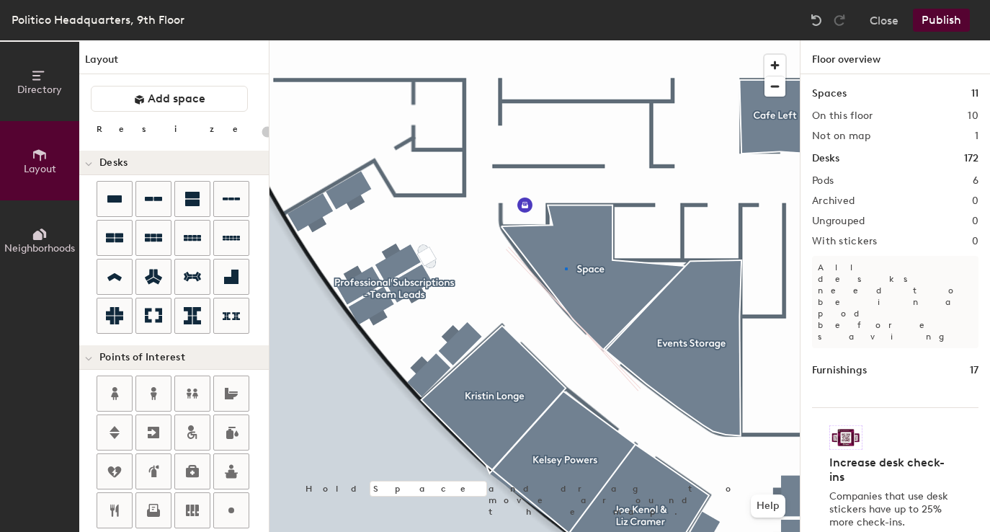
click at [565, 40] on div at bounding box center [534, 40] width 530 height 0
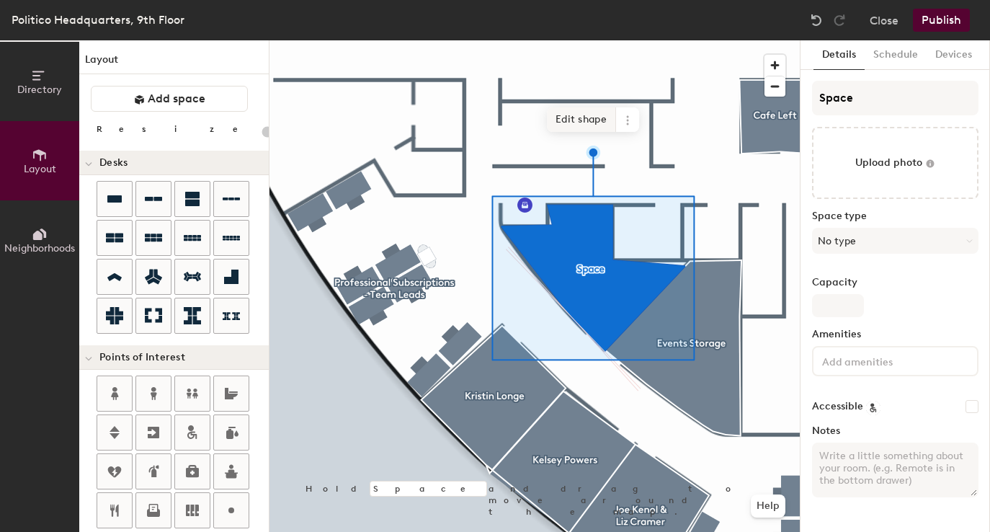
click at [576, 116] on span "Edit shape" at bounding box center [581, 119] width 69 height 24
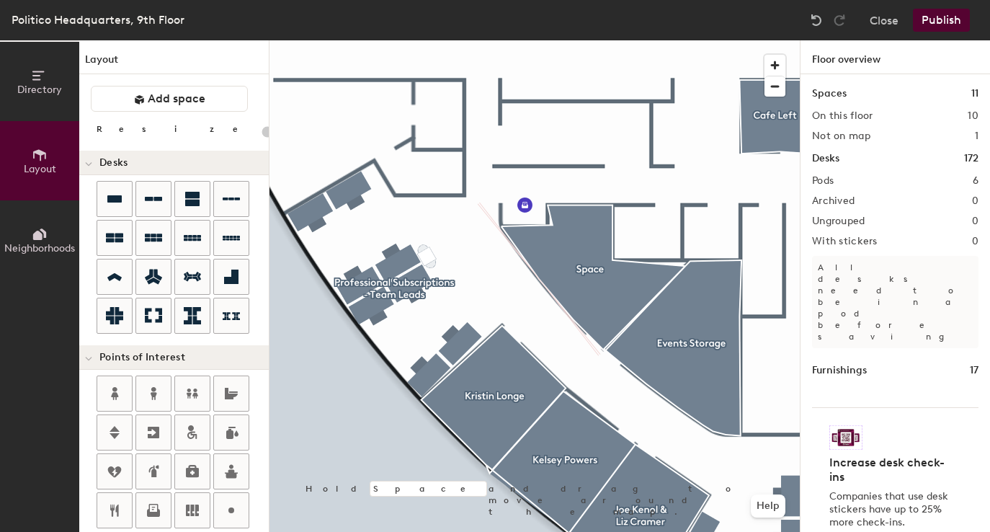
click at [599, 40] on div at bounding box center [534, 40] width 530 height 0
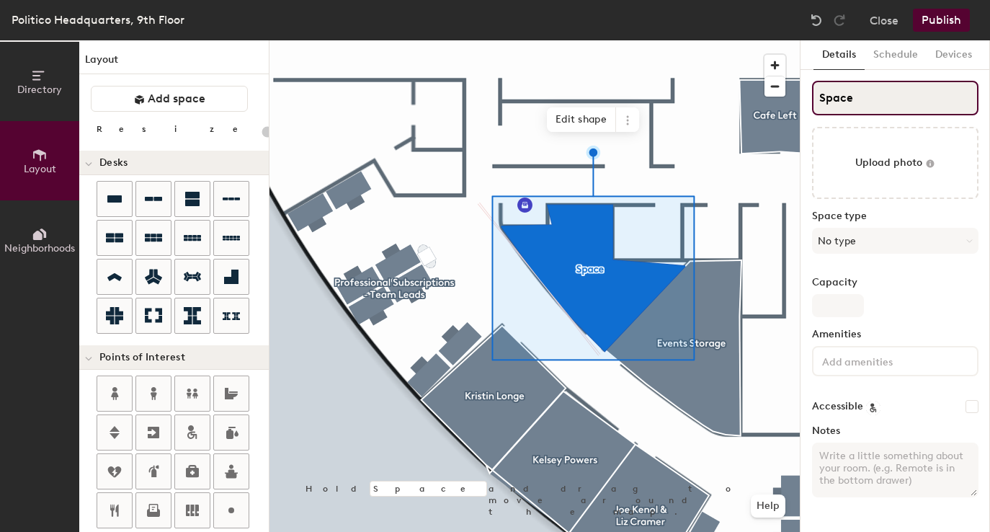
click at [844, 106] on input "Space" at bounding box center [895, 98] width 166 height 35
type input "20"
type input "St"
type input "20"
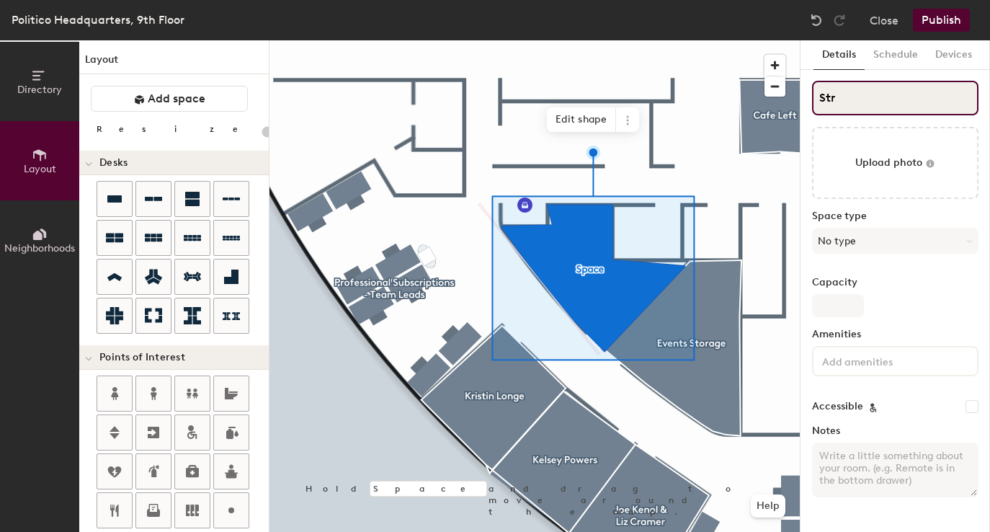
type input "Stro"
type input "20"
type input "Stroa"
type input "20"
type input "Stroage"
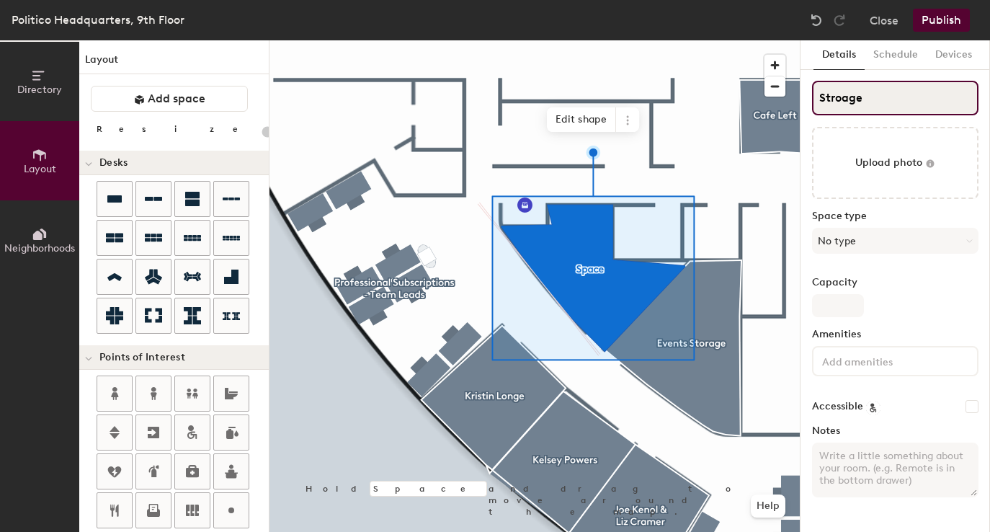
type input "20"
type input "Str"
type input "20"
type input "St"
type input "20"
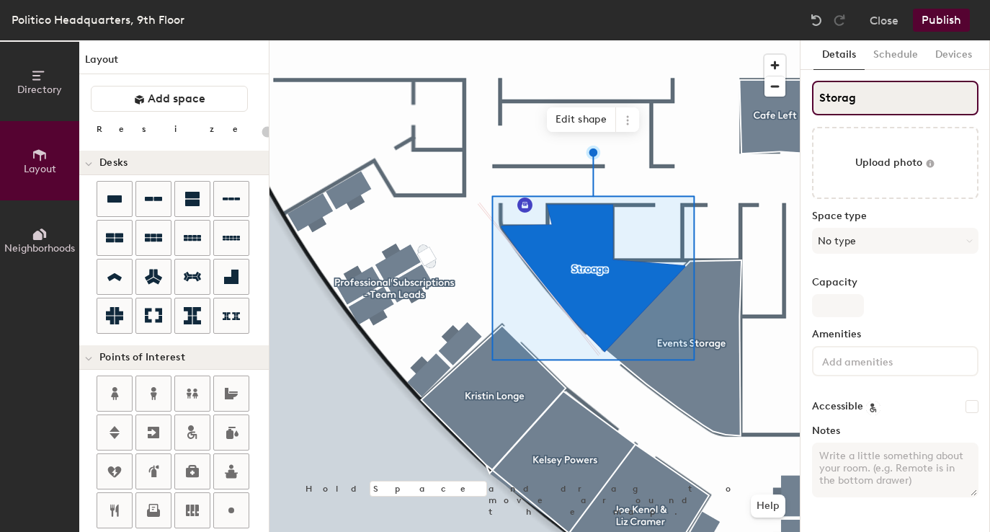
type input "Storage"
type input "20"
type input "Storage"
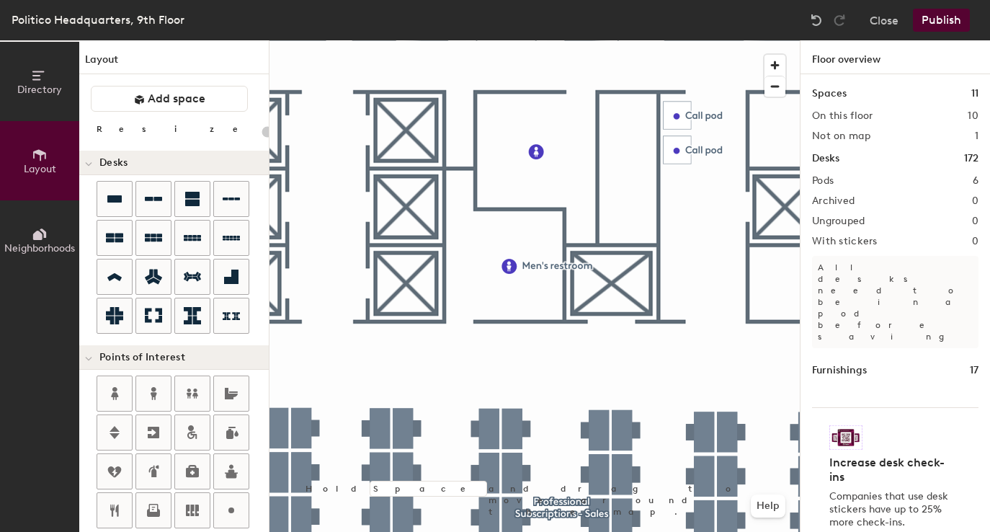
click at [508, 40] on div at bounding box center [534, 40] width 530 height 0
click at [553, 300] on span "Delete" at bounding box center [559, 299] width 50 height 24
drag, startPoint x: 146, startPoint y: 94, endPoint x: 223, endPoint y: 135, distance: 88.3
click at [146, 94] on button "Add space" at bounding box center [169, 99] width 157 height 26
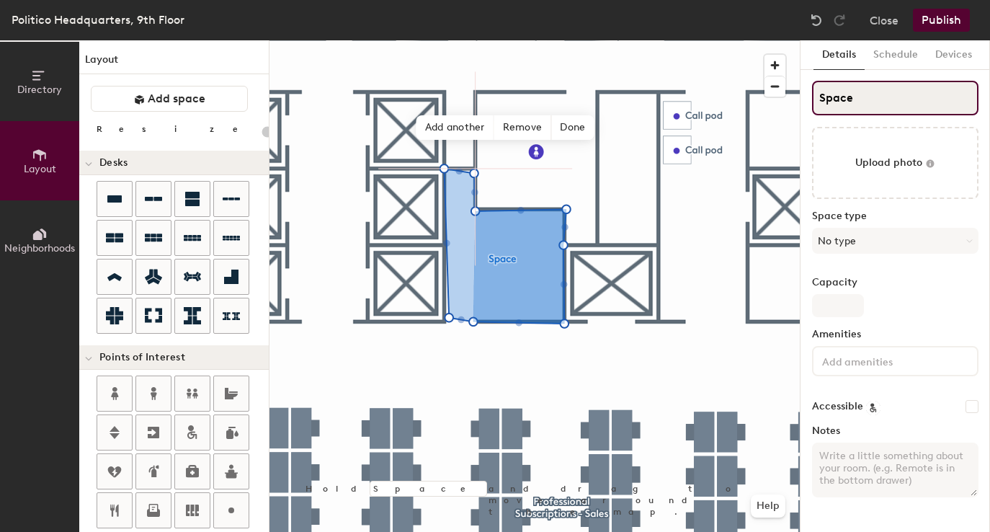
type input "20"
click at [860, 96] on input "Space" at bounding box center [895, 98] width 166 height 35
type input "Mens"
type input "20"
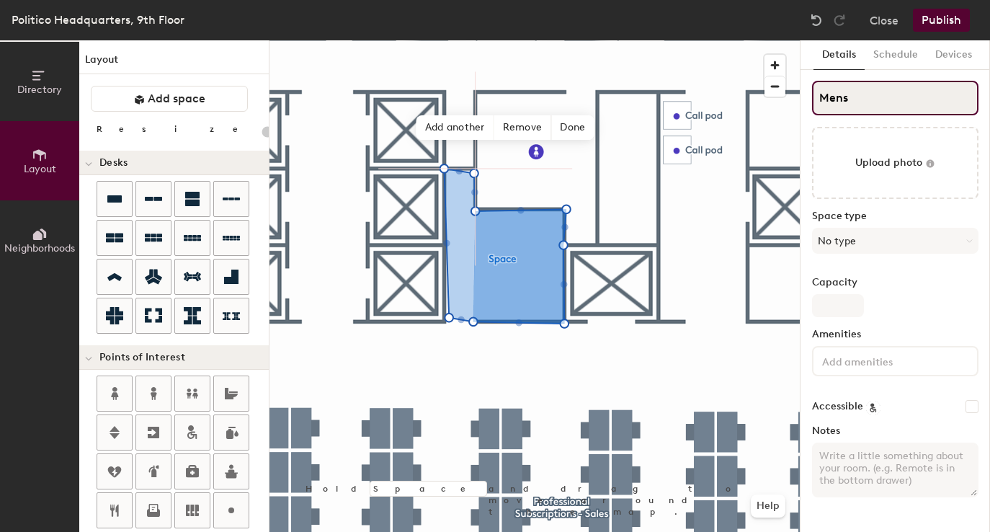
type input "Men"
type input "20"
type input "Men'"
type input "20"
type input "Men's"
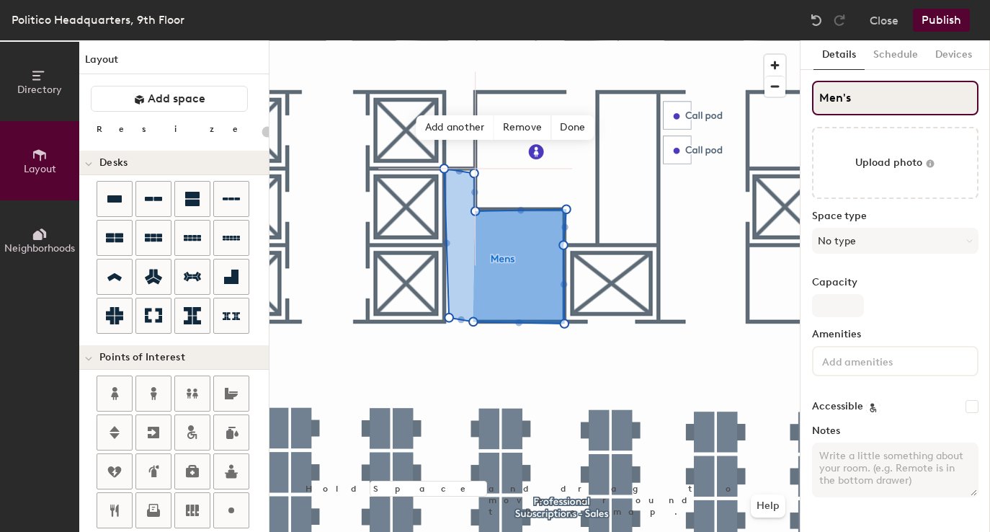
type input "20"
type input "Men's Re"
type input "20"
type input "Men's Rest"
type input "20"
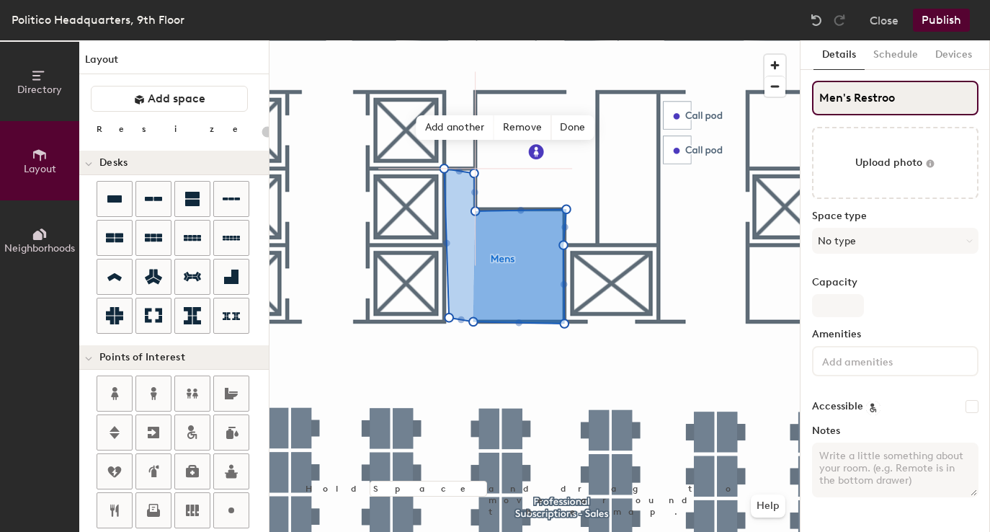
type input "Men's Restroom"
type input "20"
type input "Men's Restroom"
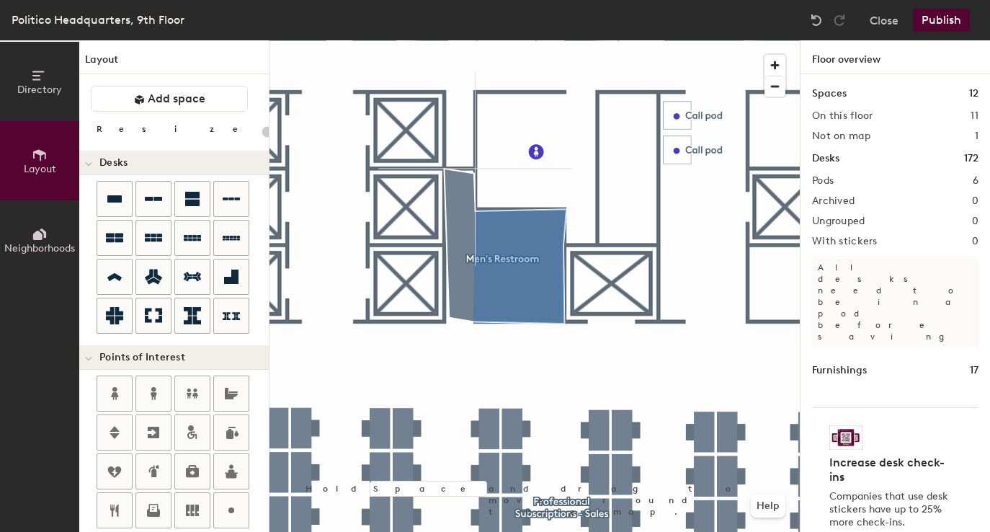
click at [462, 40] on div at bounding box center [534, 40] width 530 height 0
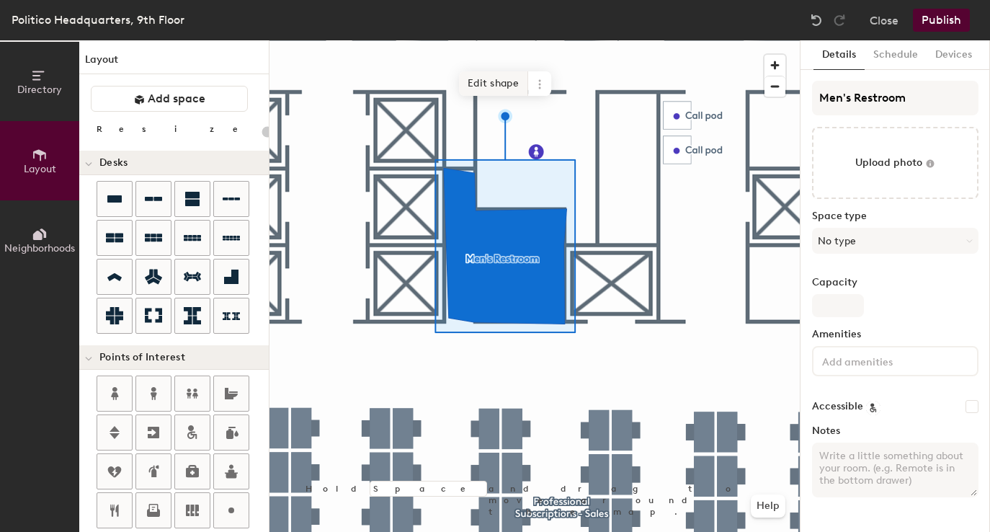
drag, startPoint x: 483, startPoint y: 84, endPoint x: 471, endPoint y: 135, distance: 52.8
click at [483, 84] on span "Edit shape" at bounding box center [493, 83] width 69 height 24
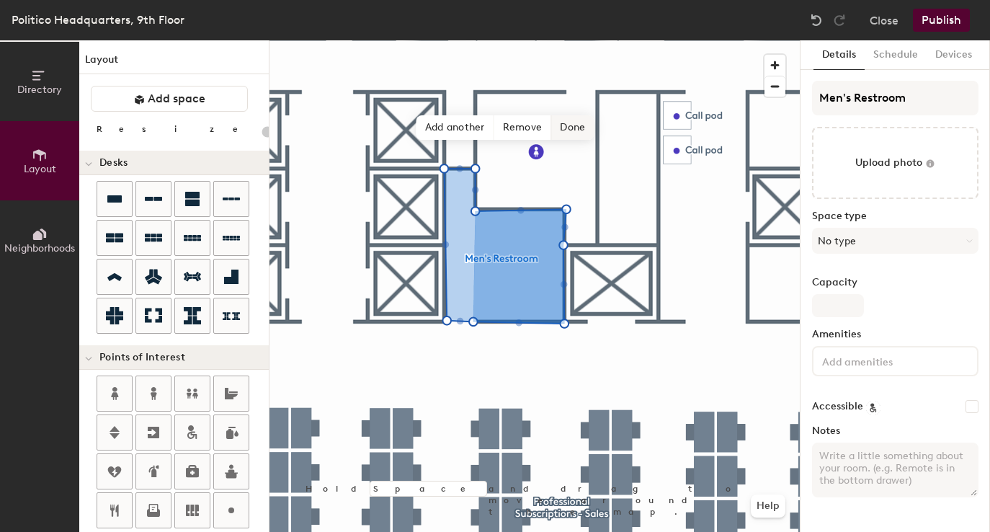
click at [572, 128] on span "Done" at bounding box center [572, 127] width 43 height 24
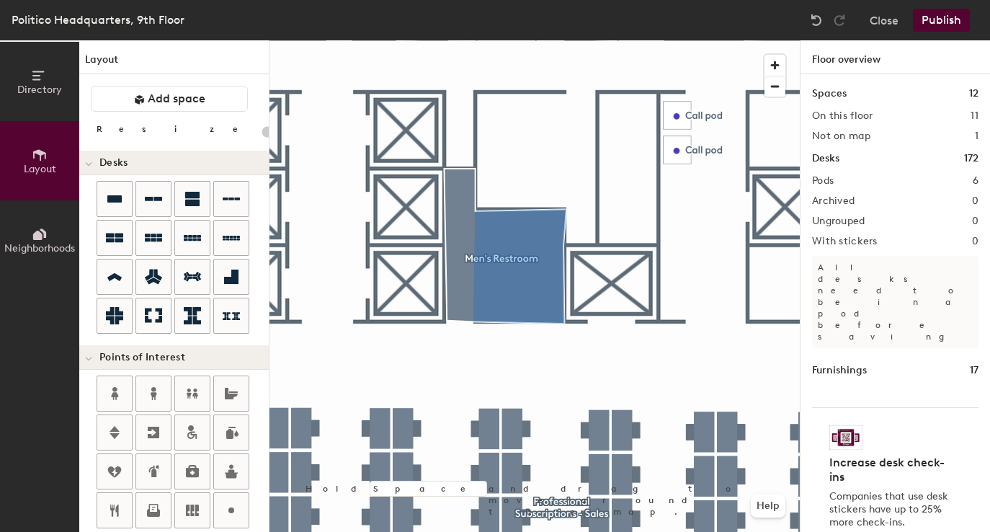
drag, startPoint x: 181, startPoint y: 100, endPoint x: 245, endPoint y: 116, distance: 66.1
click at [181, 100] on span "Add space" at bounding box center [177, 99] width 58 height 14
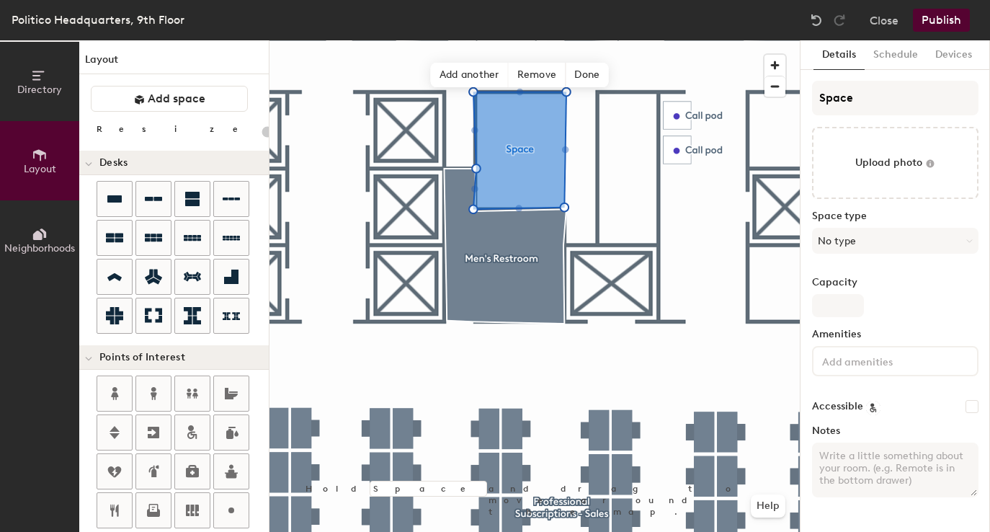
type input "20"
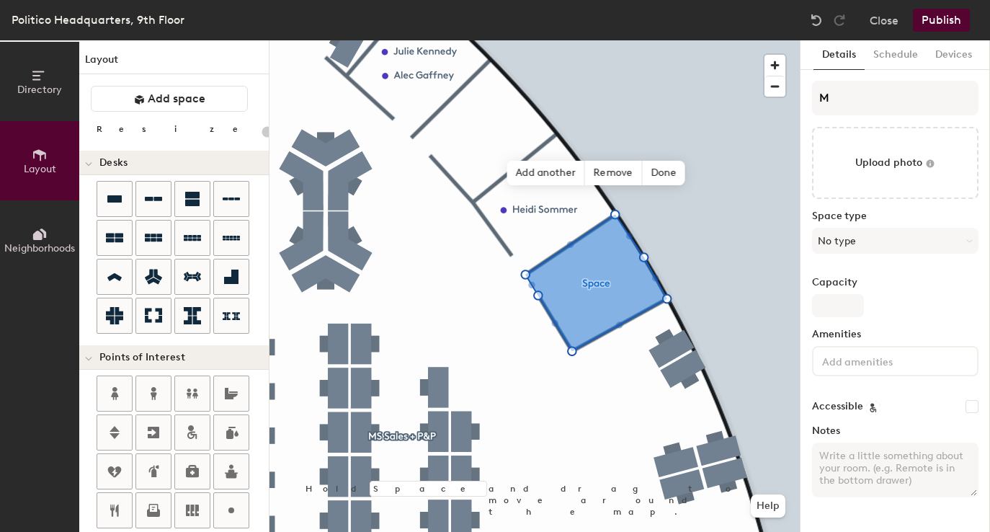
type input "Me"
type input "20"
type input "Medi"
type input "20"
type input "Media"
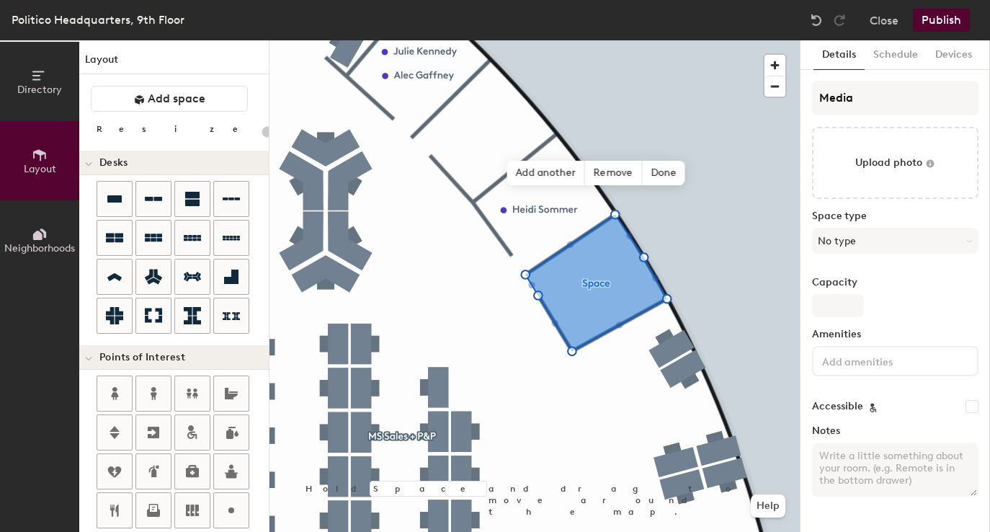
type input "20"
type input "Media Hu"
type input "20"
type input "Media Hud"
type input "20"
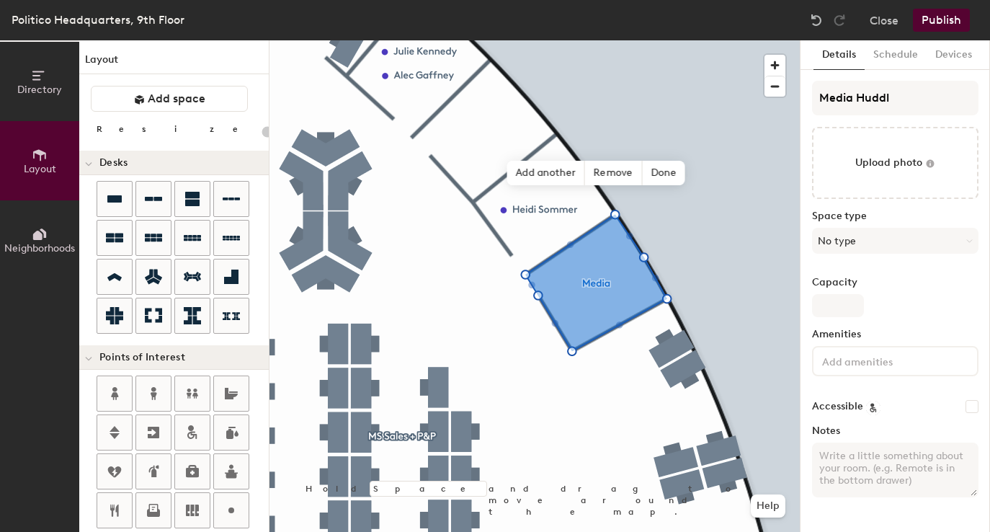
type input "Media Huddle"
type input "20"
type input "Media Huddle"
click at [674, 170] on span "Done" at bounding box center [663, 173] width 43 height 24
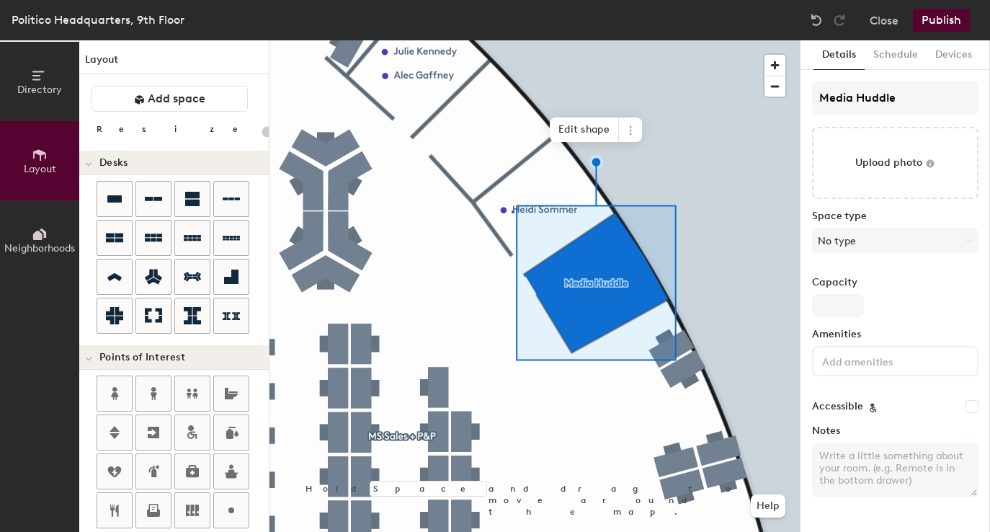
click at [512, 40] on div at bounding box center [534, 40] width 530 height 0
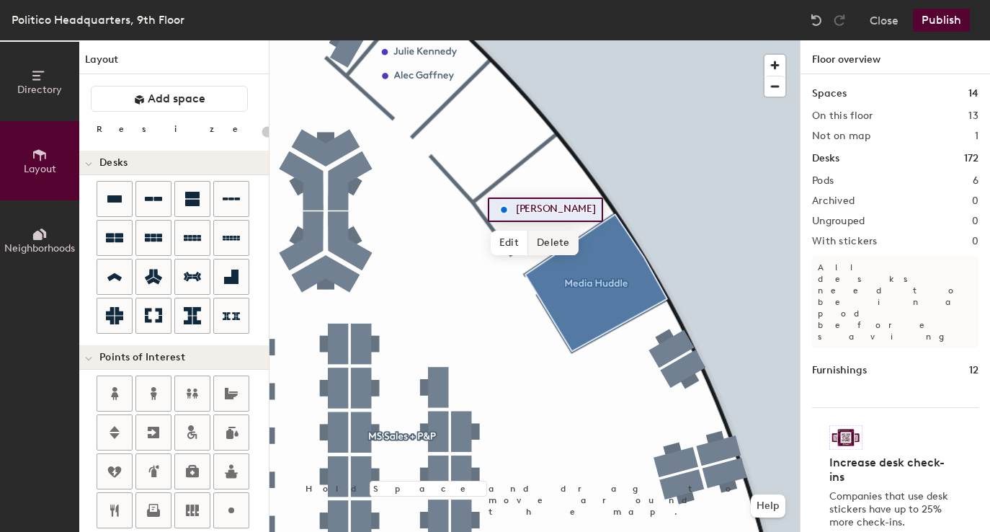
click at [551, 239] on span "Delete" at bounding box center [553, 243] width 50 height 24
drag, startPoint x: 210, startPoint y: 97, endPoint x: 254, endPoint y: 107, distance: 46.0
click at [210, 97] on button "Add space" at bounding box center [169, 99] width 157 height 26
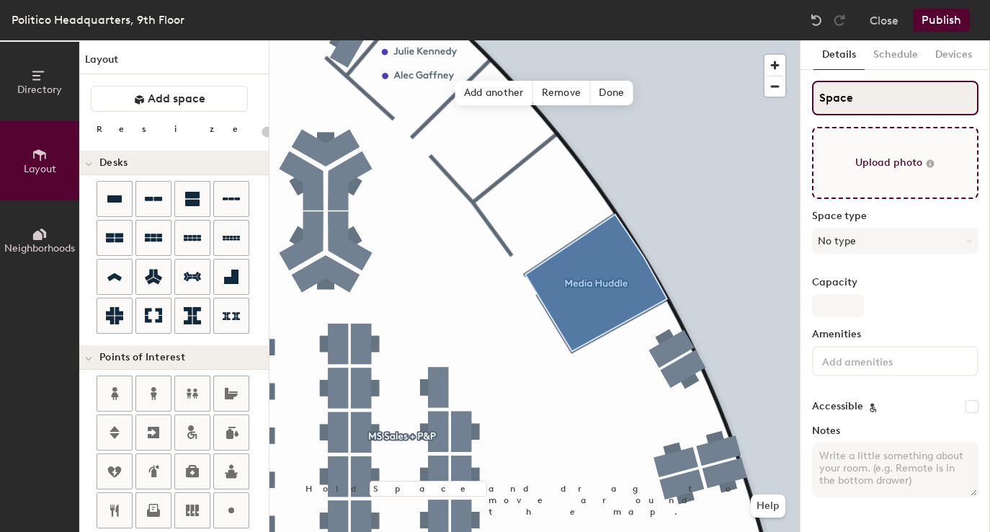
type input "20"
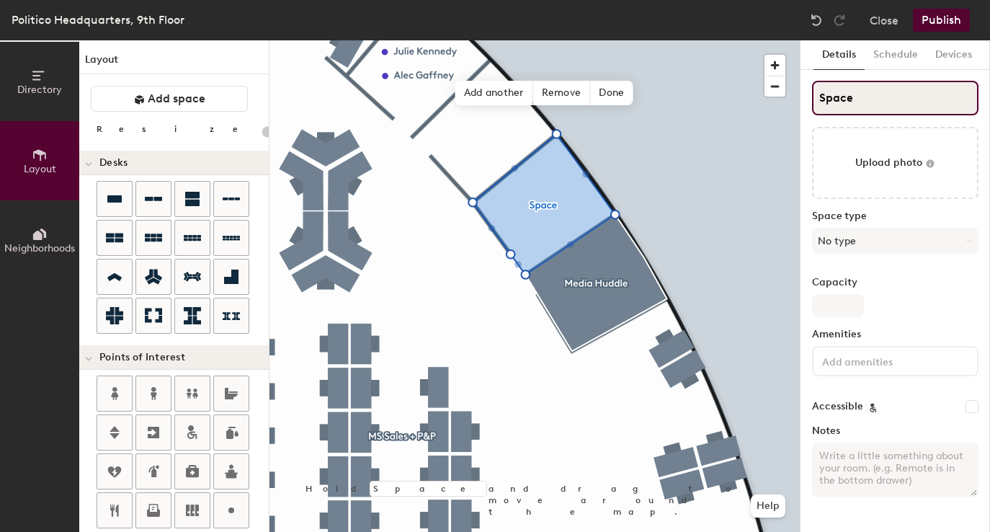
click at [862, 99] on input "Space" at bounding box center [895, 98] width 166 height 35
type input "Heidi"
type input "20"
type input "Heidi So"
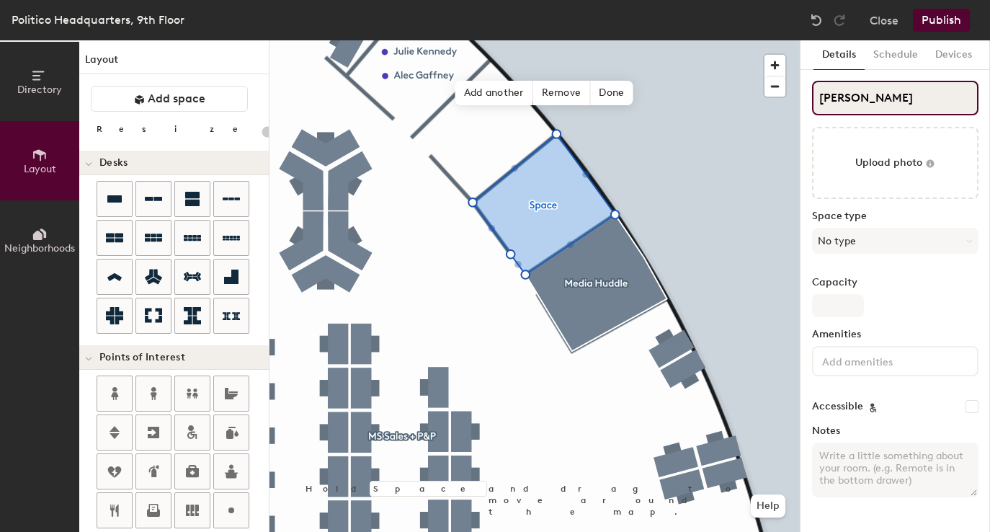
type input "20"
type input "Heidi Sommer"
type input "20"
type input "Heidi Sommer"
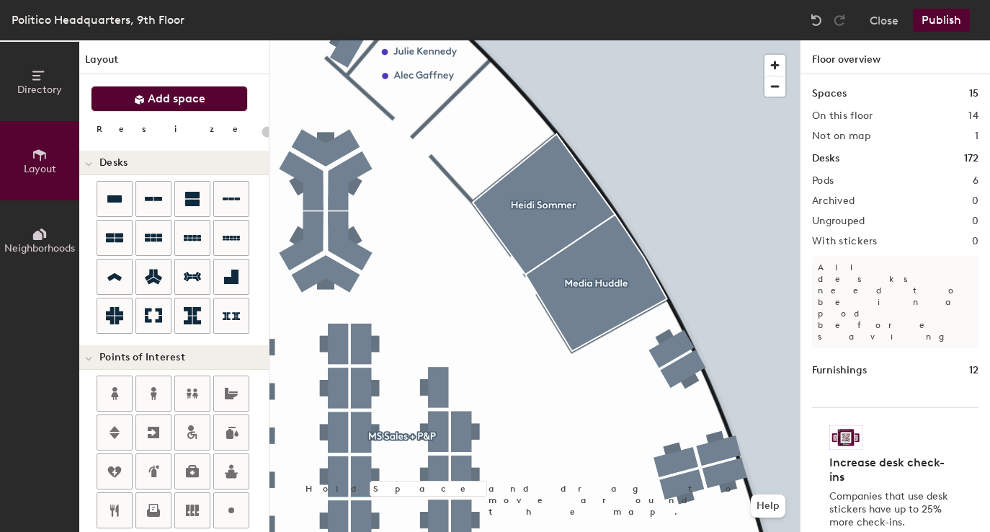
click at [204, 103] on span "Add space" at bounding box center [177, 99] width 58 height 14
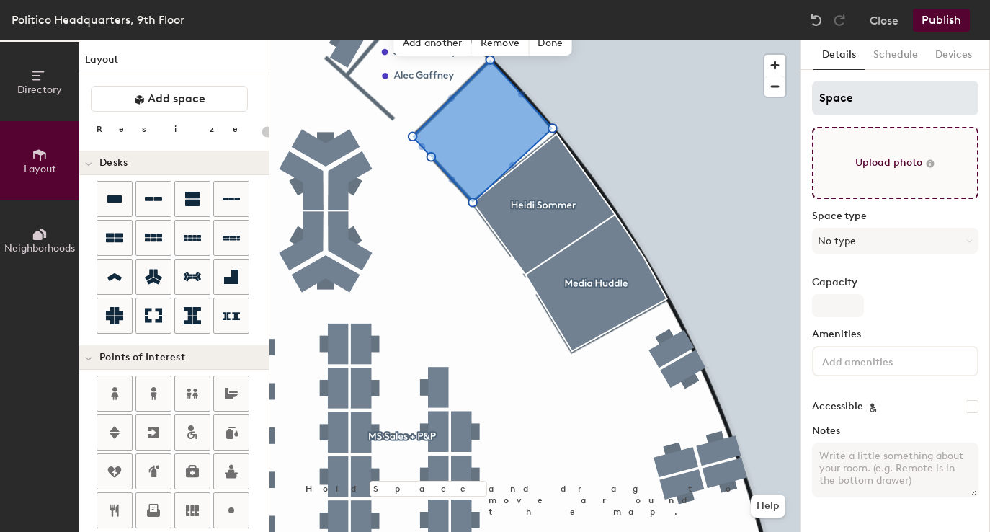
type input "20"
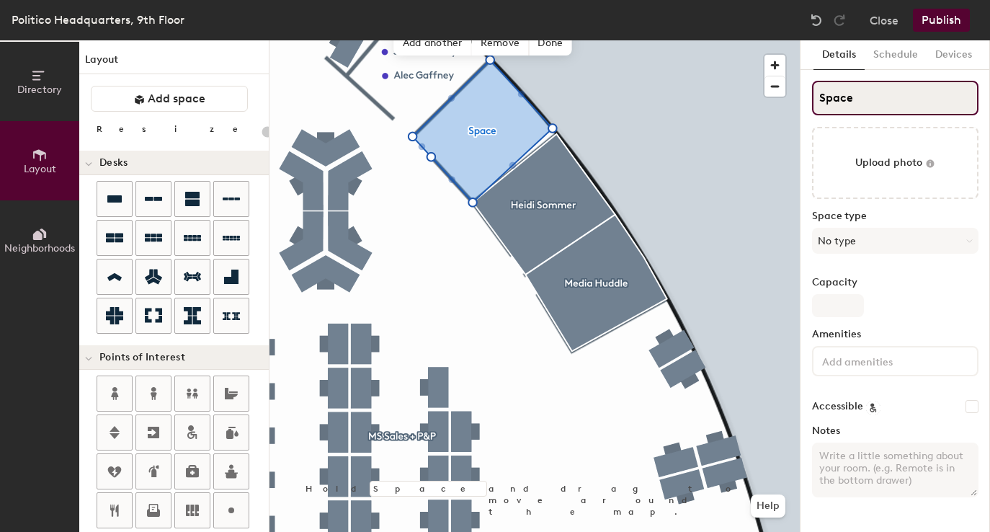
click at [870, 100] on input "Space" at bounding box center [895, 98] width 166 height 35
type input "Me"
type input "20"
type input "Media"
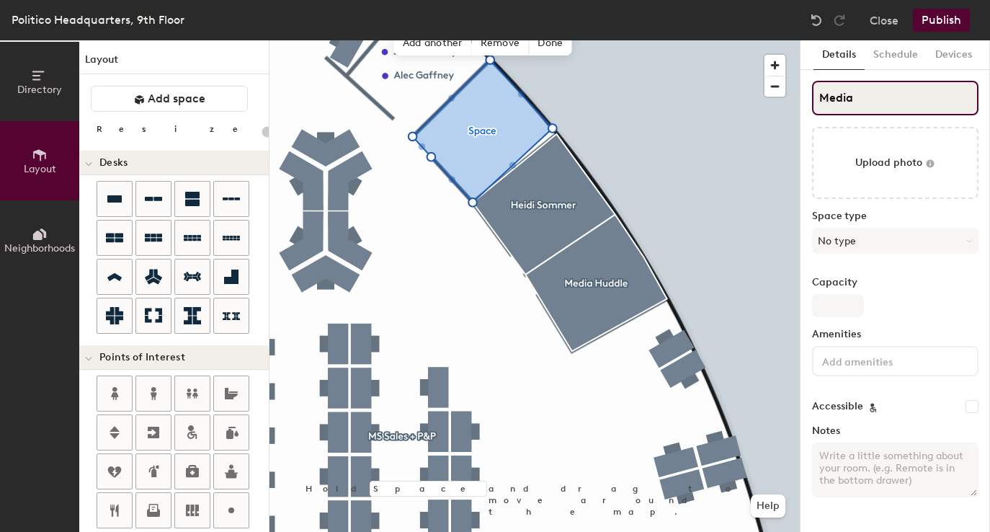
type input "20"
type input "Media Hu"
type input "20"
type input "Media Huddle"
type input "20"
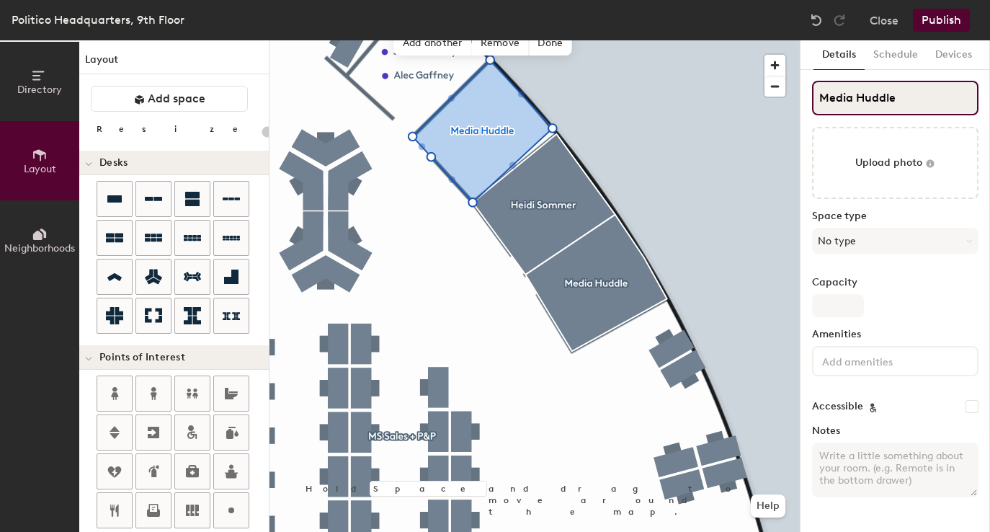
type input "Media Huddle"
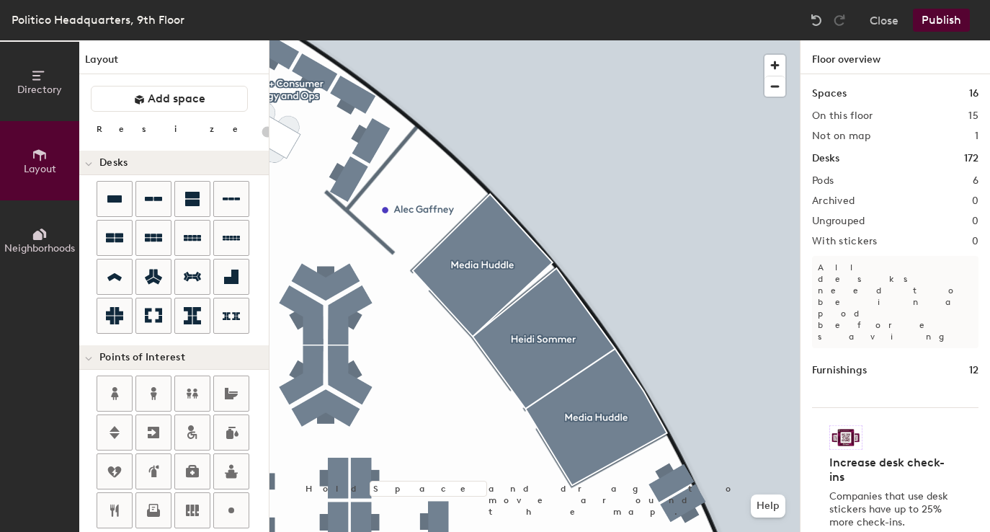
click at [432, 40] on div at bounding box center [534, 40] width 530 height 0
click at [214, 104] on button "Add space" at bounding box center [169, 99] width 157 height 26
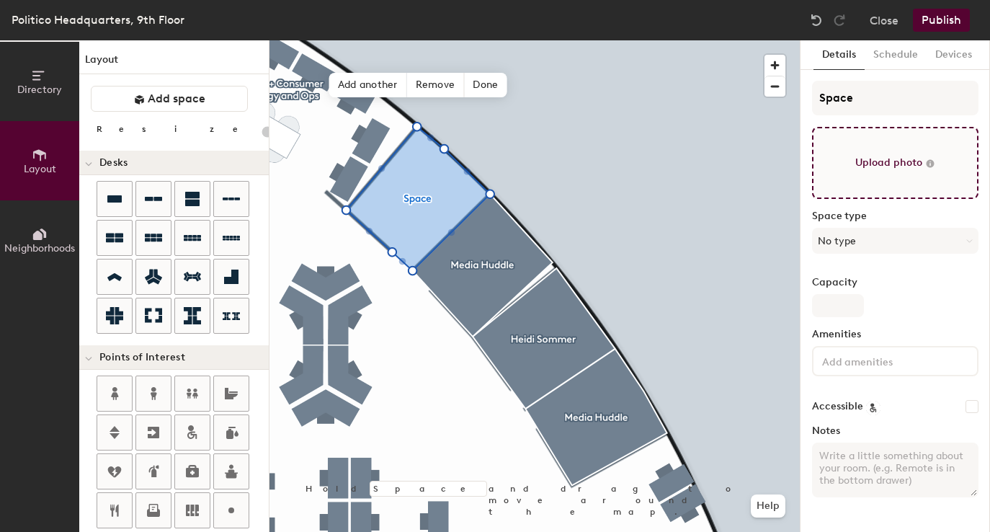
type input "20"
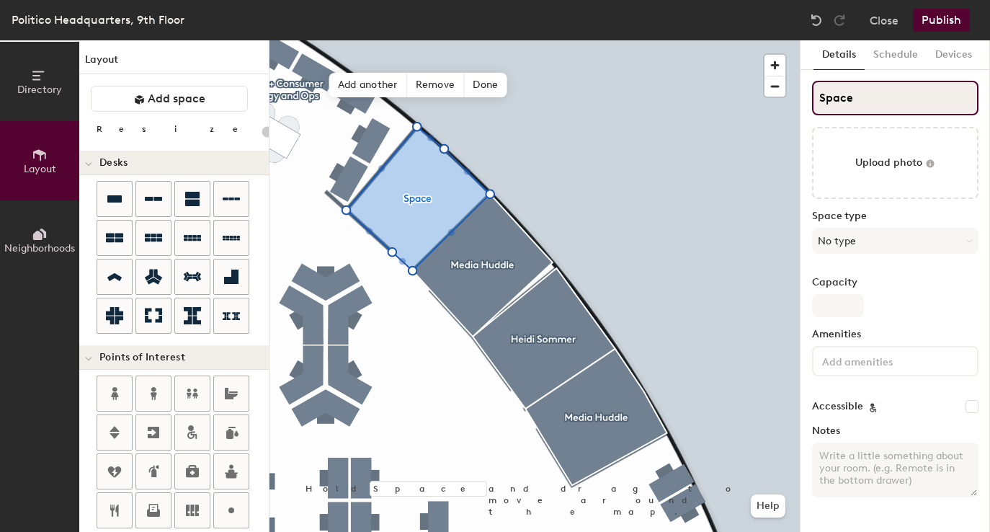
click at [857, 102] on input "Space" at bounding box center [895, 98] width 166 height 35
type input "A"
type input "20"
type input "Ale"
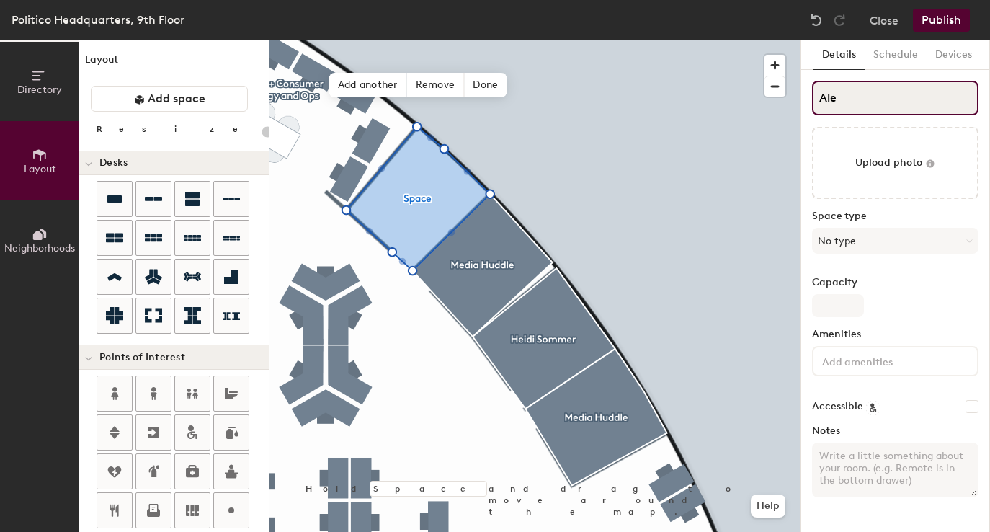
type input "20"
type input "Alec"
type input "20"
type input "Alec G"
type input "20"
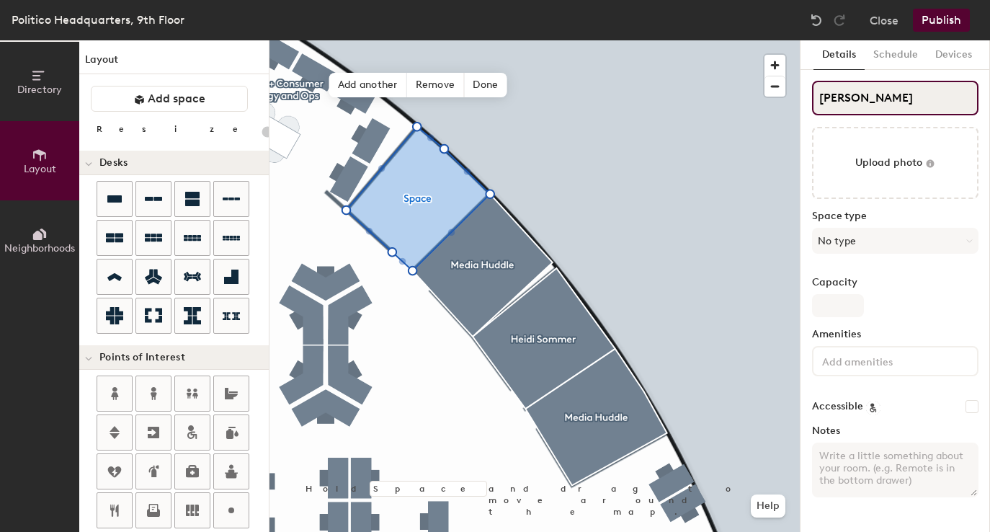
type input "Alec Ga"
type input "20"
type input "Alec Gaff"
type input "20"
type input "Alec Gaffney"
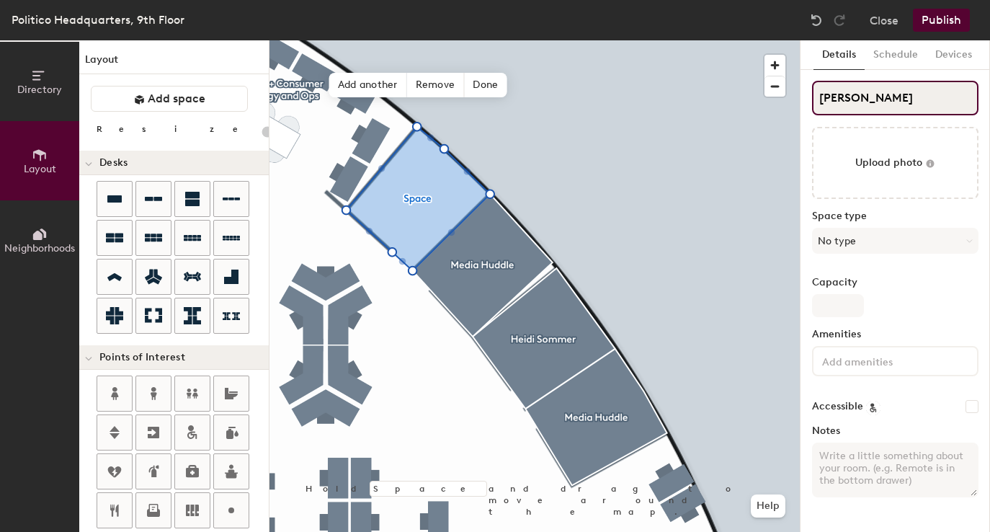
type input "20"
type input "Alec Gaffney"
type input "20"
type input "Alec Gaffney &"
type input "20"
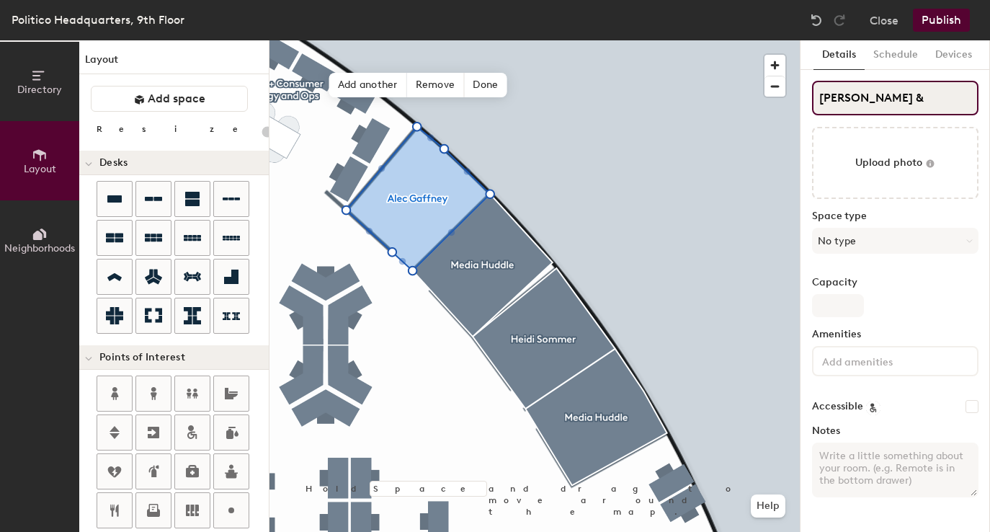
type input "Alec Gaffney & J"
type input "20"
type input "Alec Gaffney & Julie"
type input "20"
type input "Alec Gaffney & Julie Ken"
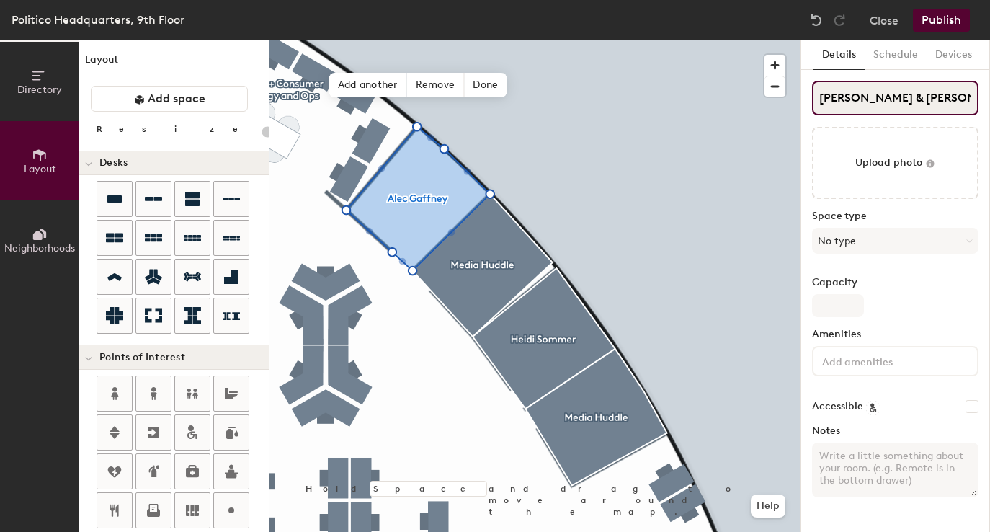
type input "20"
type input "Alec Gaffney & Julie Kenne"
type input "20"
type input "Alec Gaffney & Julie Kennedy"
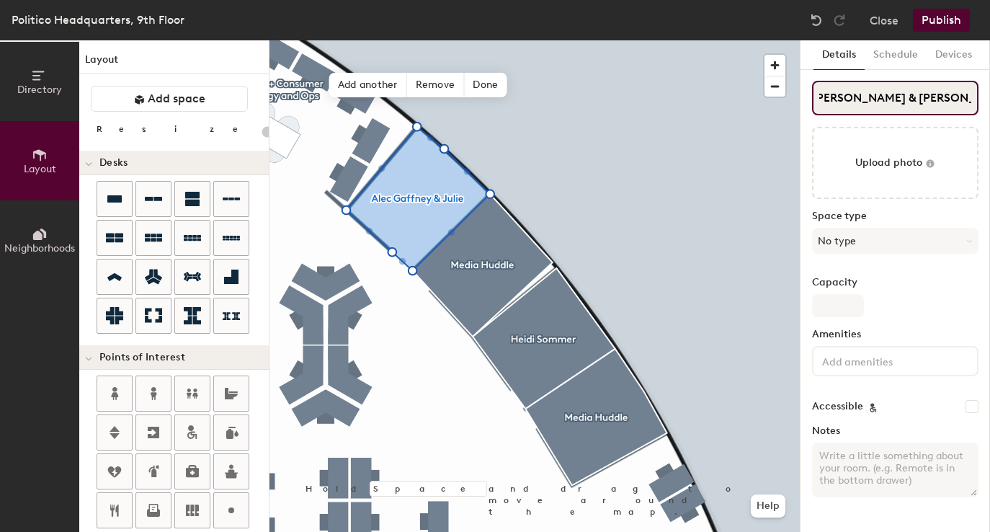
type input "20"
type input "Alec Gaffney & Julie Kennedy"
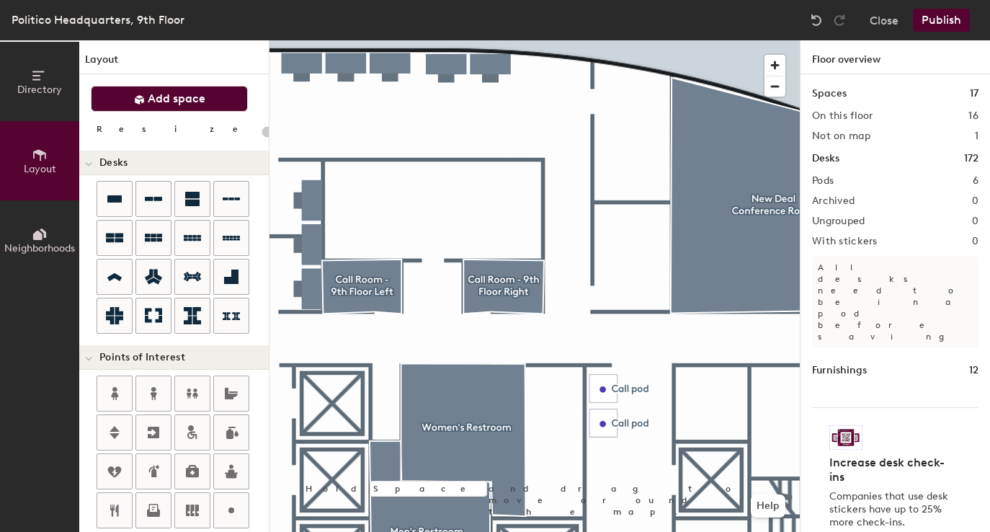
click at [221, 95] on button "Add space" at bounding box center [169, 99] width 157 height 26
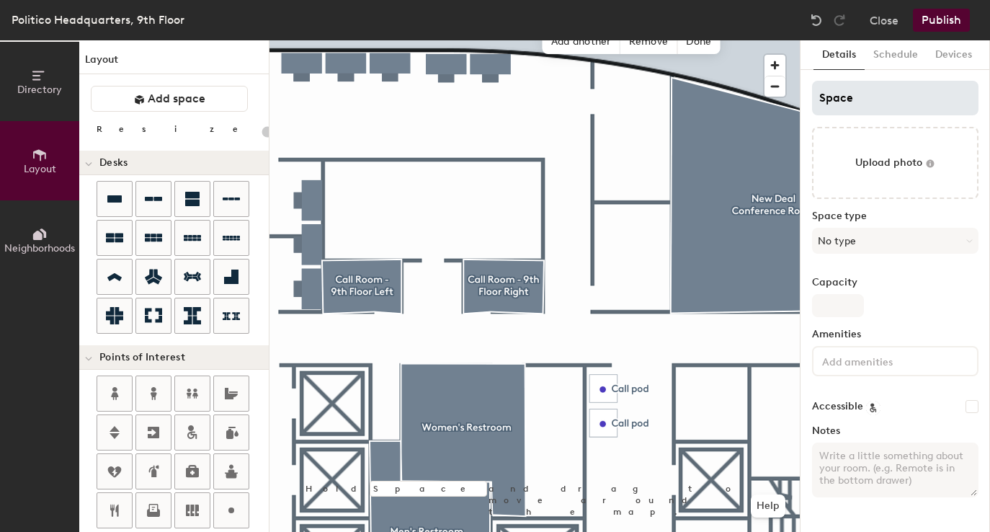
type input "20"
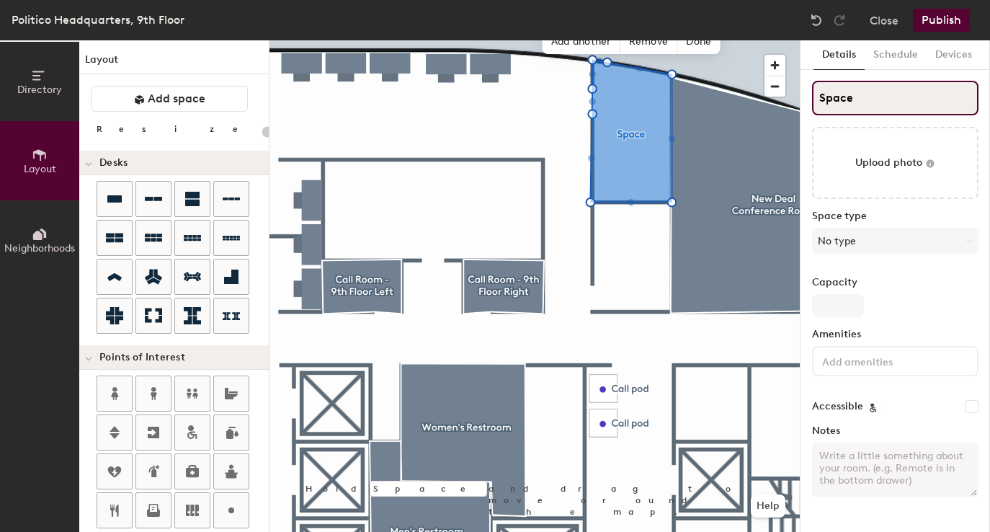
click at [868, 104] on input "Space" at bounding box center [895, 98] width 166 height 35
type input "Anii"
type input "20"
type input "Aniie"
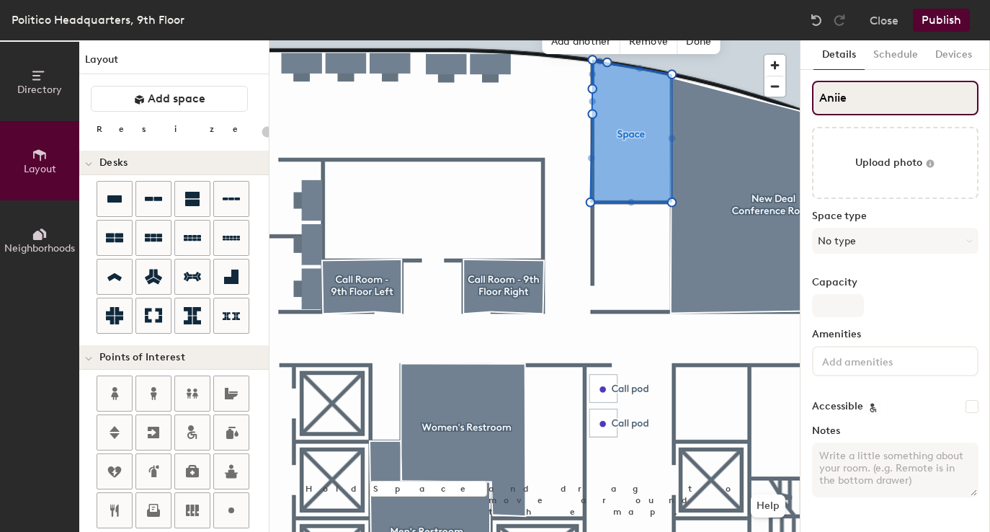
type input "20"
type input "Ani"
type input "20"
type input "An"
type input "20"
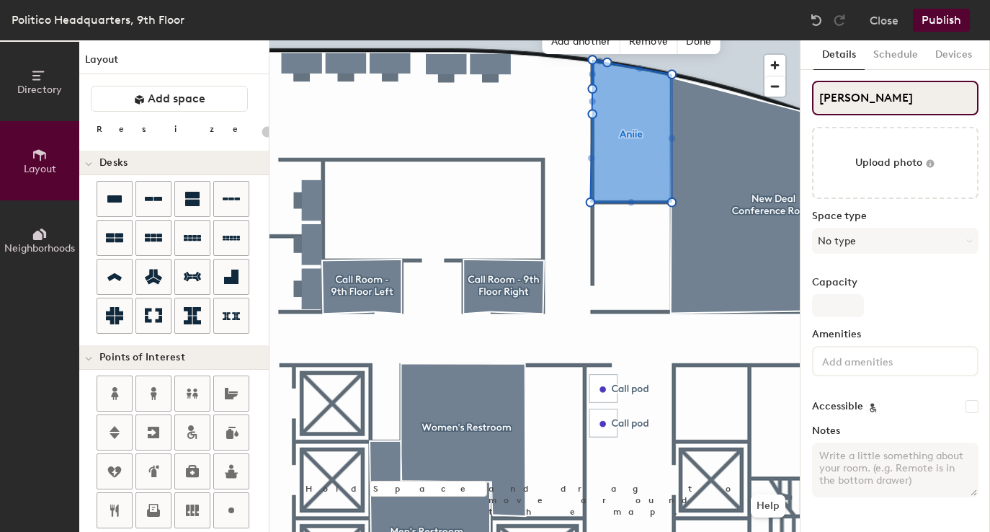
type input "Anni"
type input "20"
type input "Annie"
type input "20"
type input "Annie Alle"
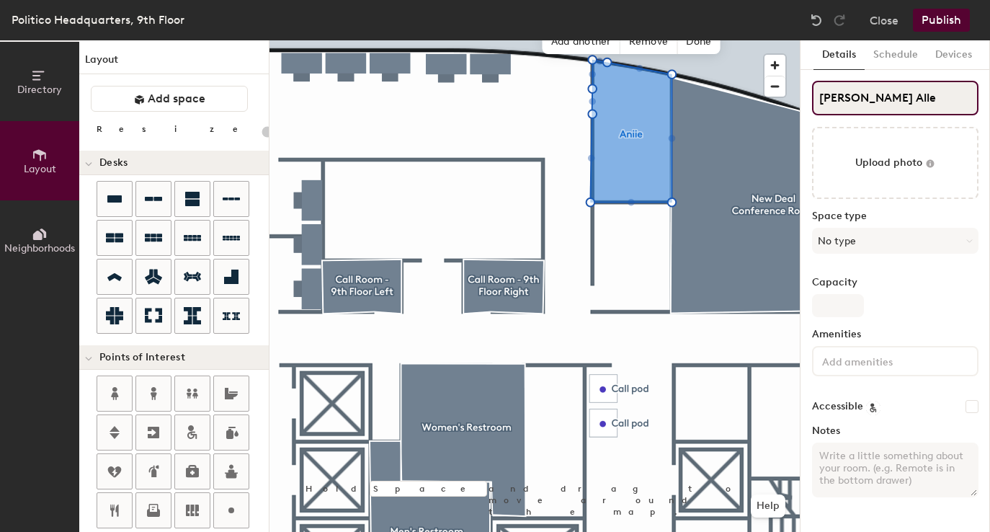
type input "20"
type input "Annie Allen"
type input "20"
type input "Annie Allen"
type input "20"
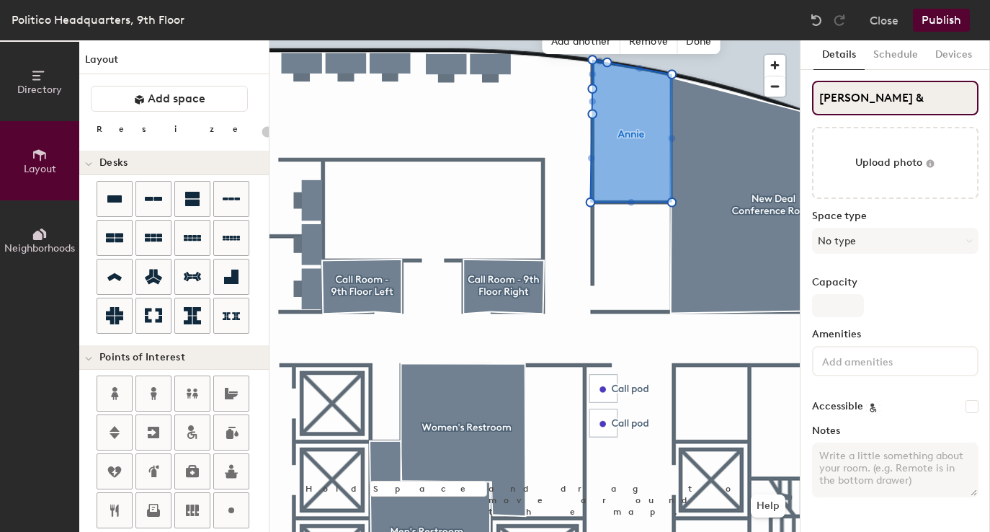
type input "Annie Allen &"
type input "20"
type input "Annie Allen & Live"
type input "20"
type input "Annie Allen & Live E"
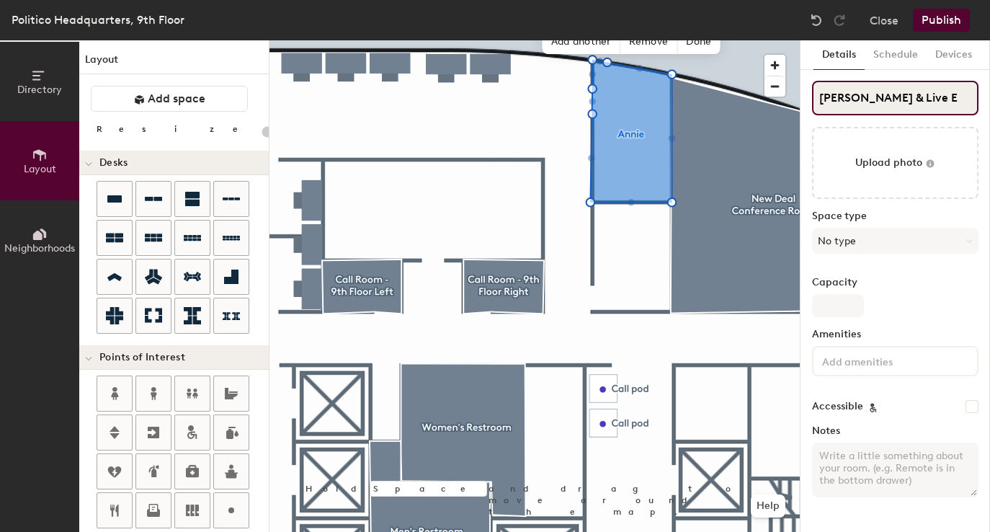
type input "20"
type input "Annie Allen & Live Events"
type input "20"
type input "Annie Allen & Live Events"
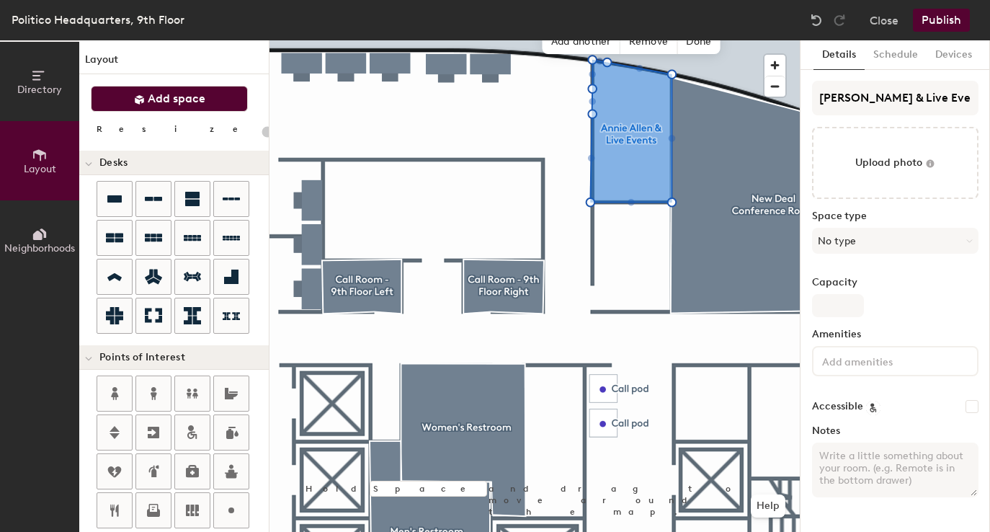
click at [218, 99] on button "Add space" at bounding box center [169, 99] width 157 height 26
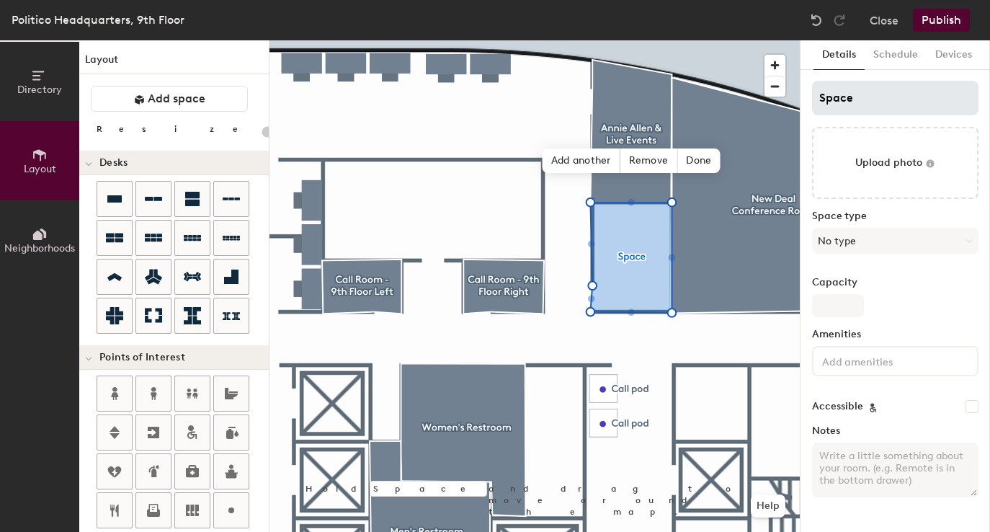
type input "20"
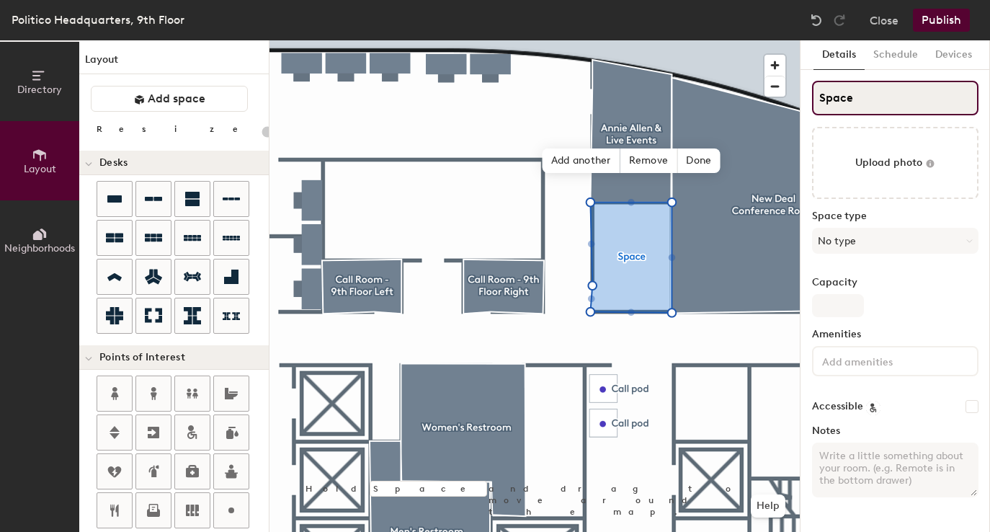
click at [835, 94] on input "Space" at bounding box center [895, 98] width 166 height 35
click at [834, 94] on input "Space" at bounding box center [895, 98] width 166 height 35
type input "WE"
type input "20"
type input "WEs"
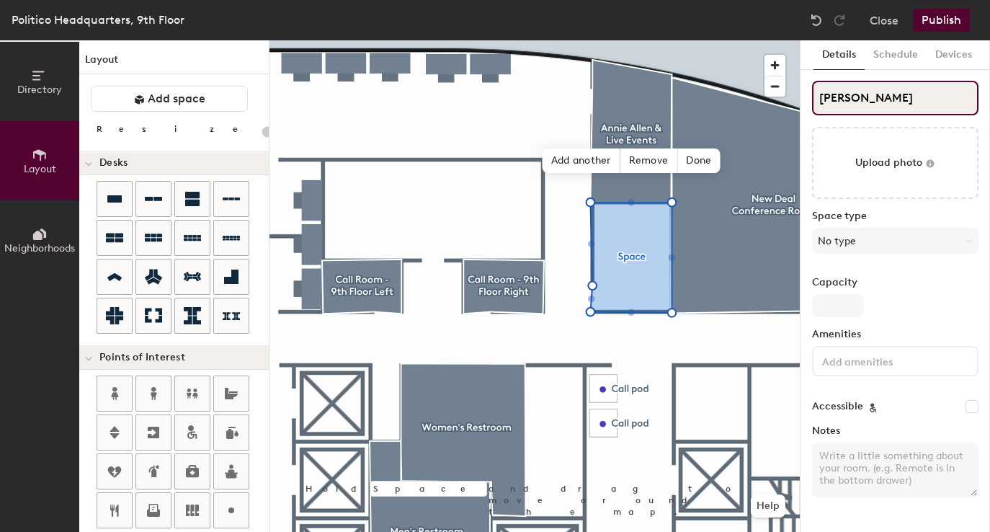
type input "20"
type input "W"
type input "20"
type input "West"
type input "20"
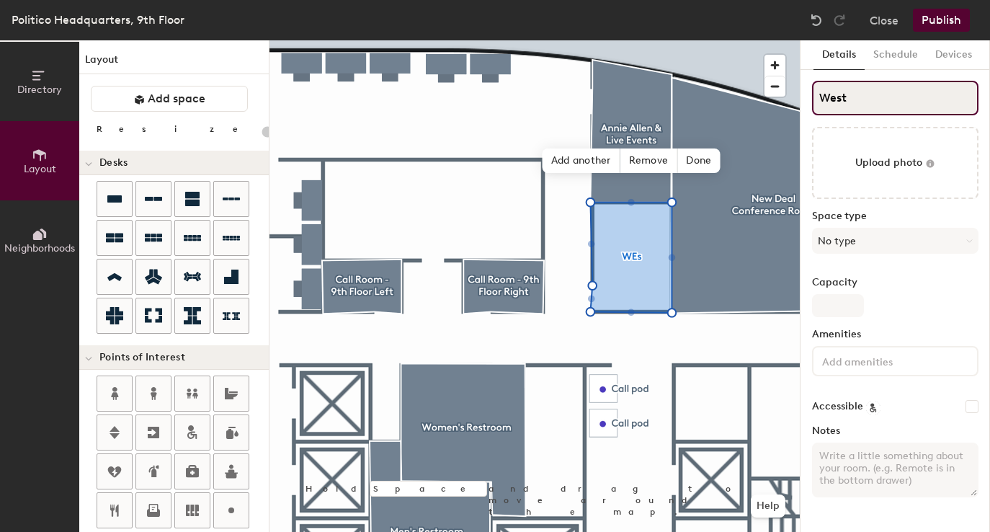
type input "West"
type input "20"
type input "West Wing"
type input "20"
type input "West Wing"
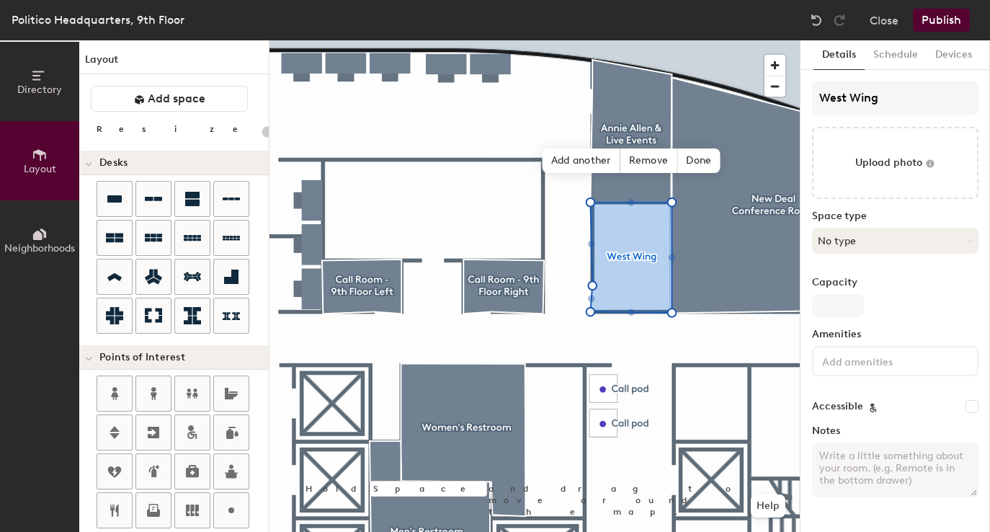
click at [885, 246] on button "No type" at bounding box center [895, 241] width 166 height 26
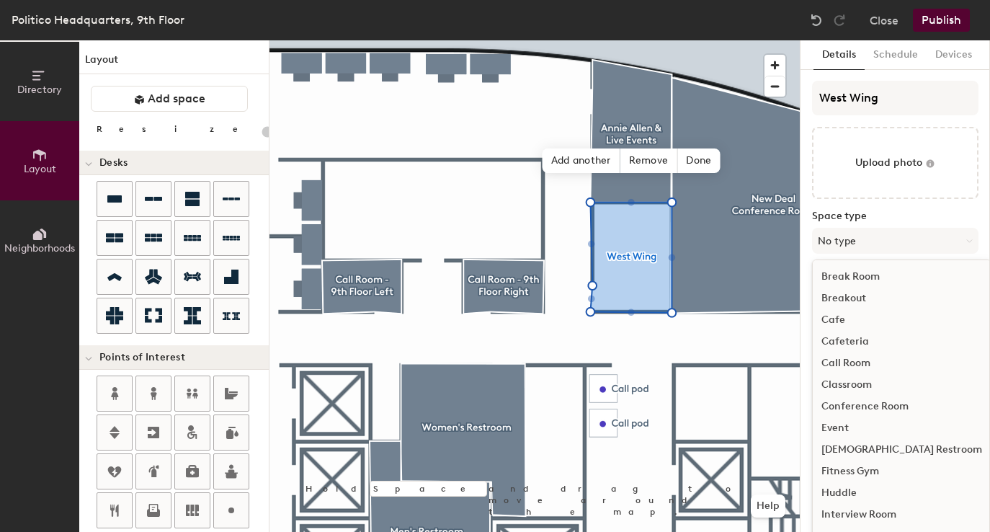
click at [855, 488] on div "Huddle" at bounding box center [902, 493] width 178 height 22
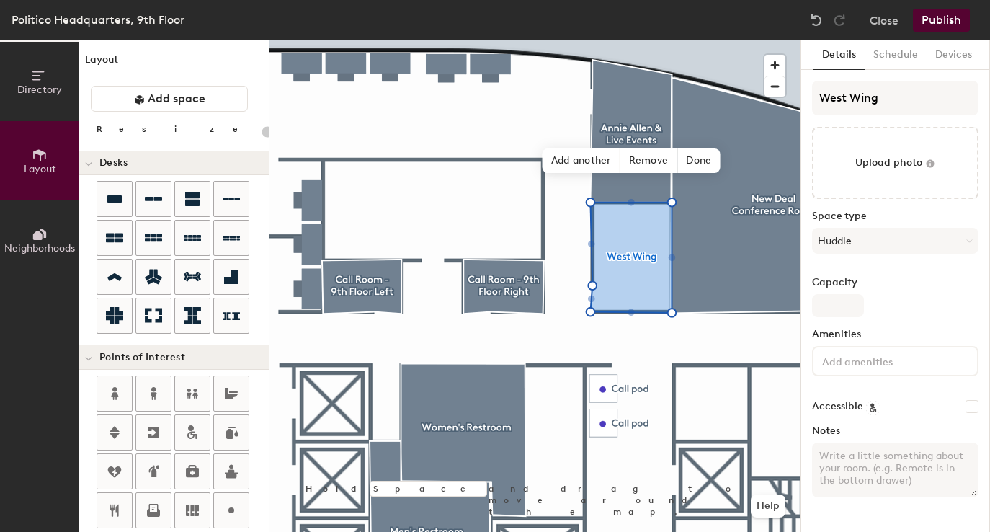
type input "20"
click at [839, 306] on input "Capacity" at bounding box center [838, 305] width 52 height 23
type input "5"
type input "20"
type input "5"
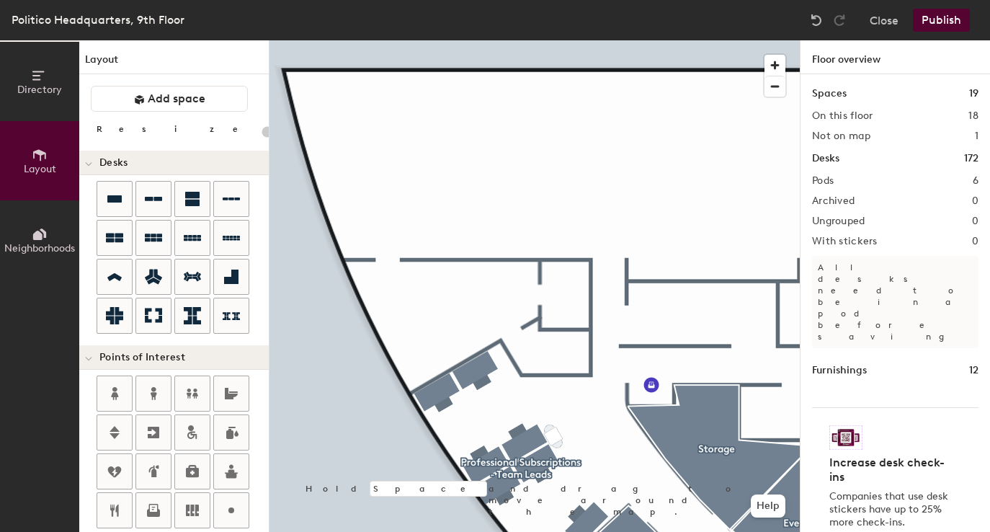
click at [197, 103] on span "Add space" at bounding box center [177, 99] width 58 height 14
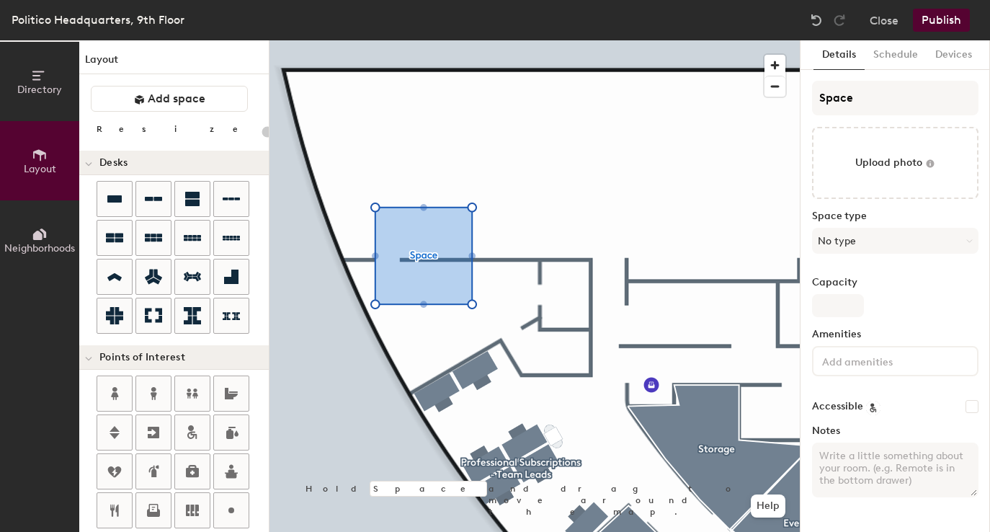
type input "20"
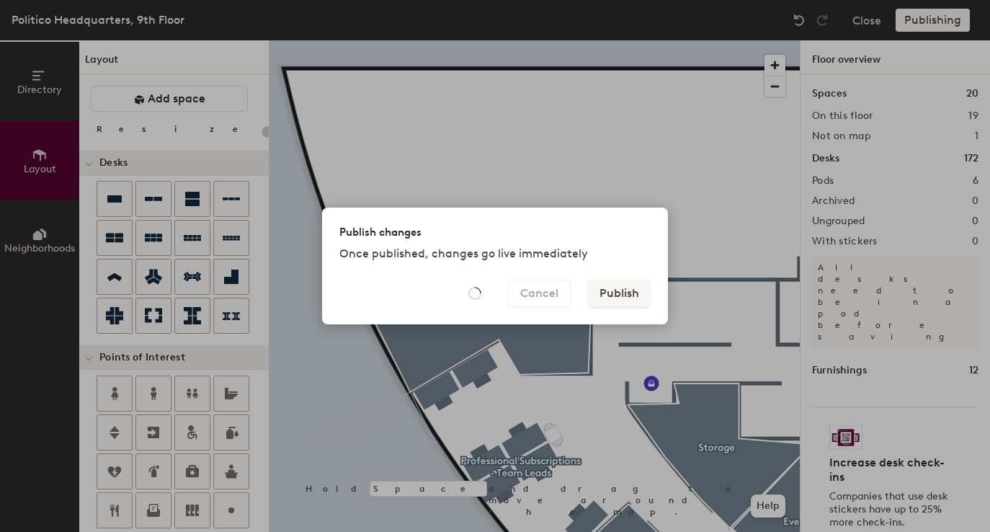
type input "20"
